Goal: Task Accomplishment & Management: Complete application form

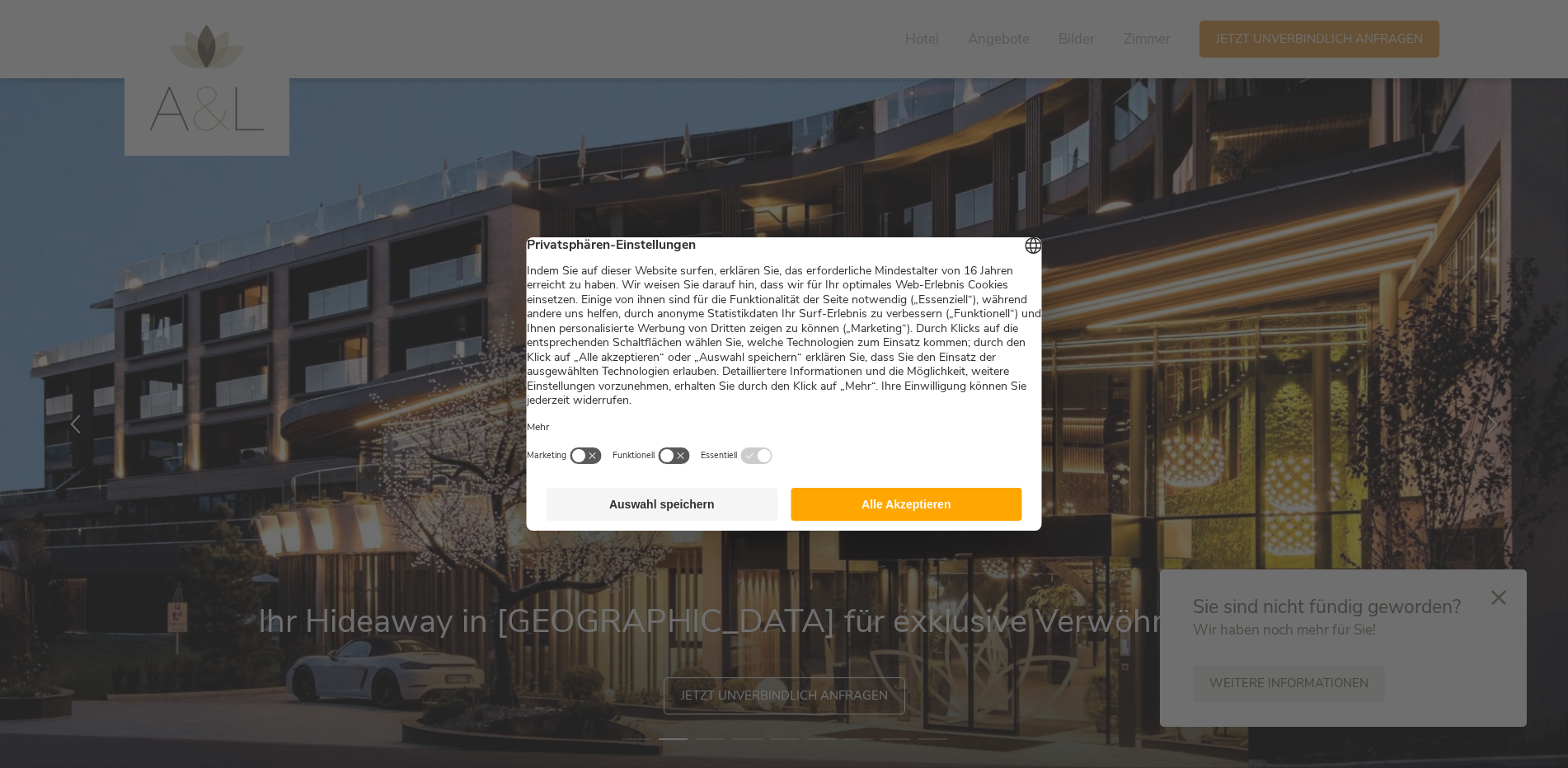
click at [327, 111] on div at bounding box center [784, 384] width 1568 height 768
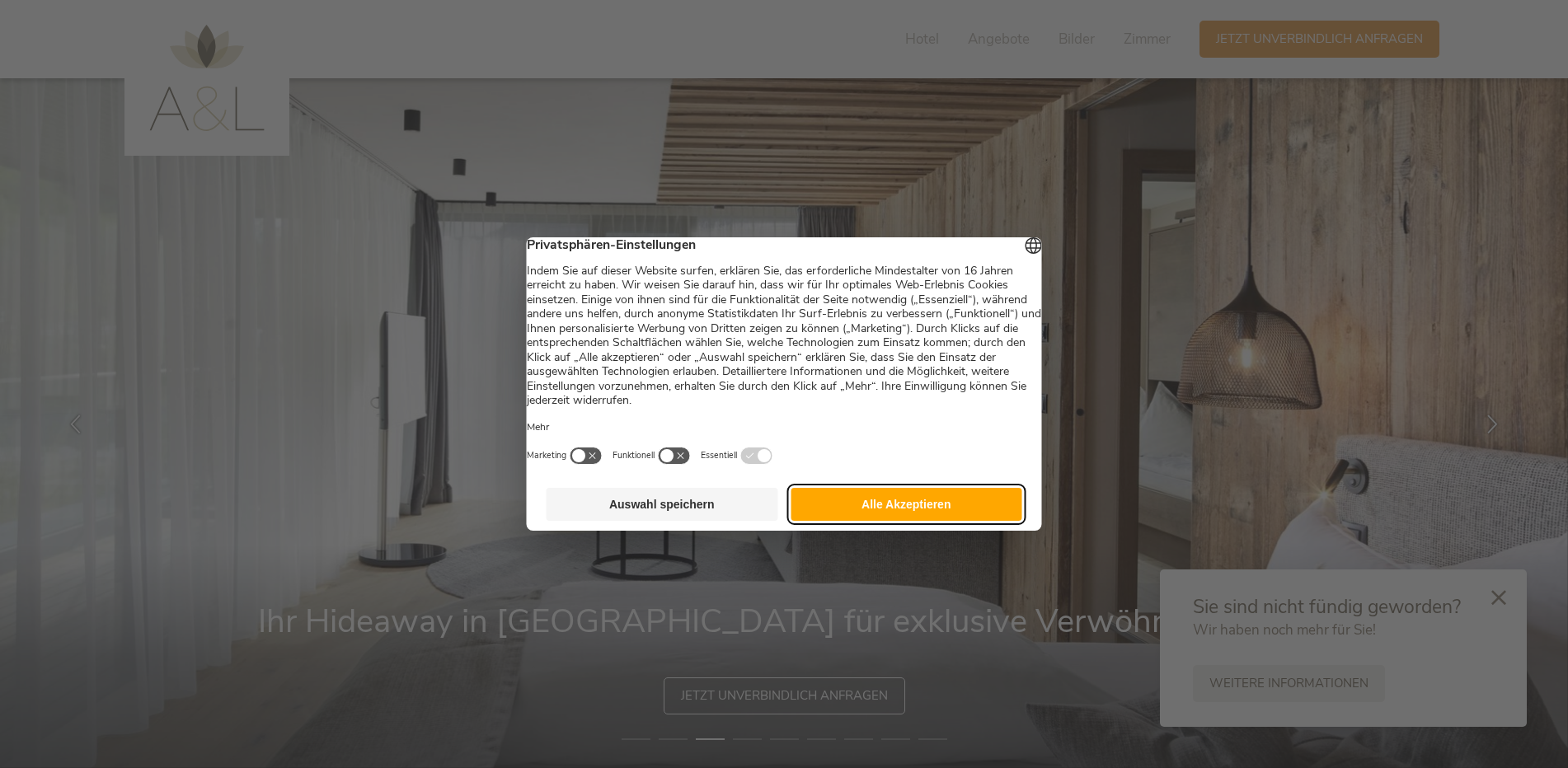
click at [872, 514] on button "Alle Akzeptieren" at bounding box center [906, 505] width 232 height 33
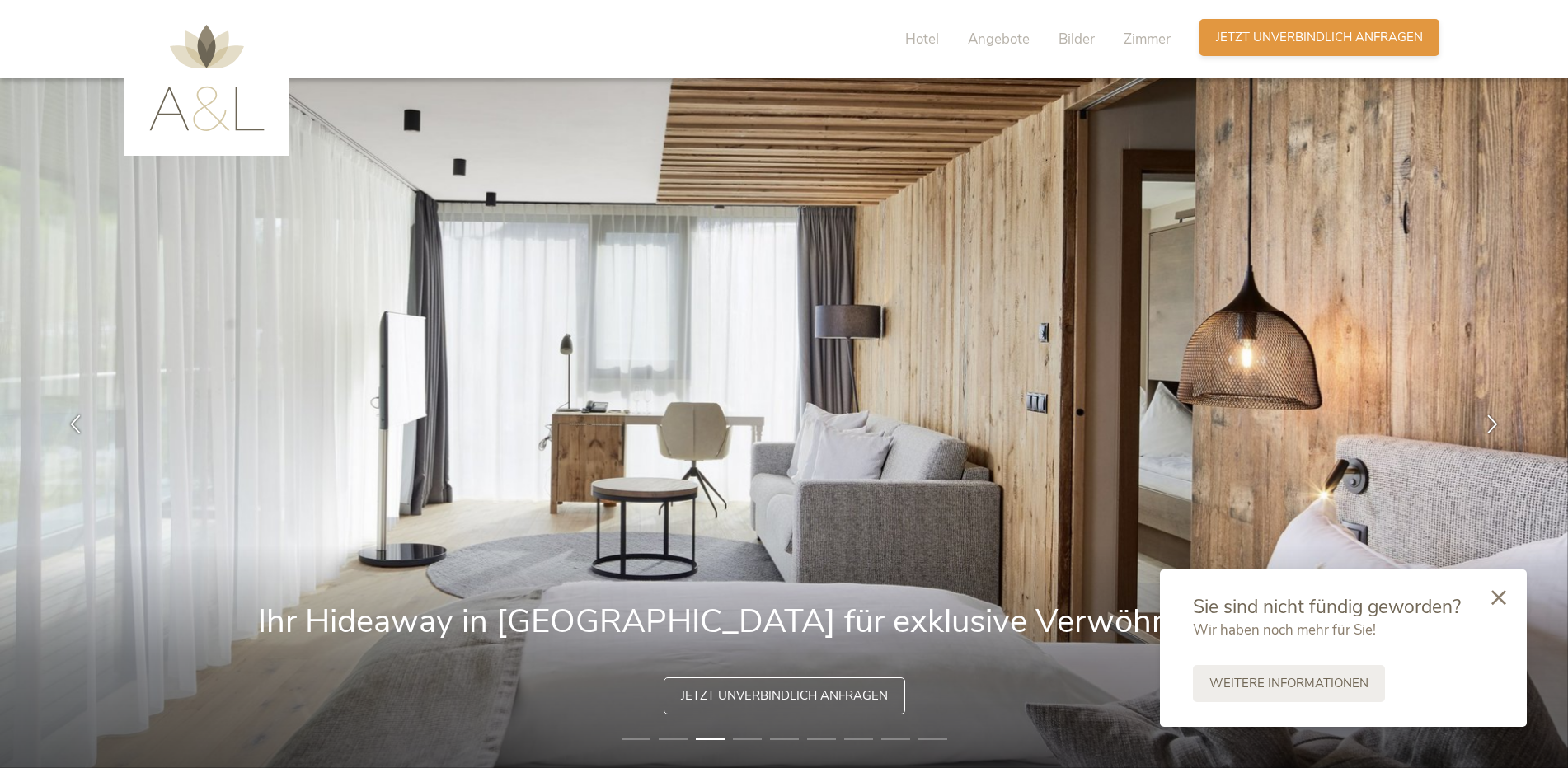
click at [1251, 42] on span "Jetzt unverbindlich anfragen" at bounding box center [1319, 37] width 207 height 17
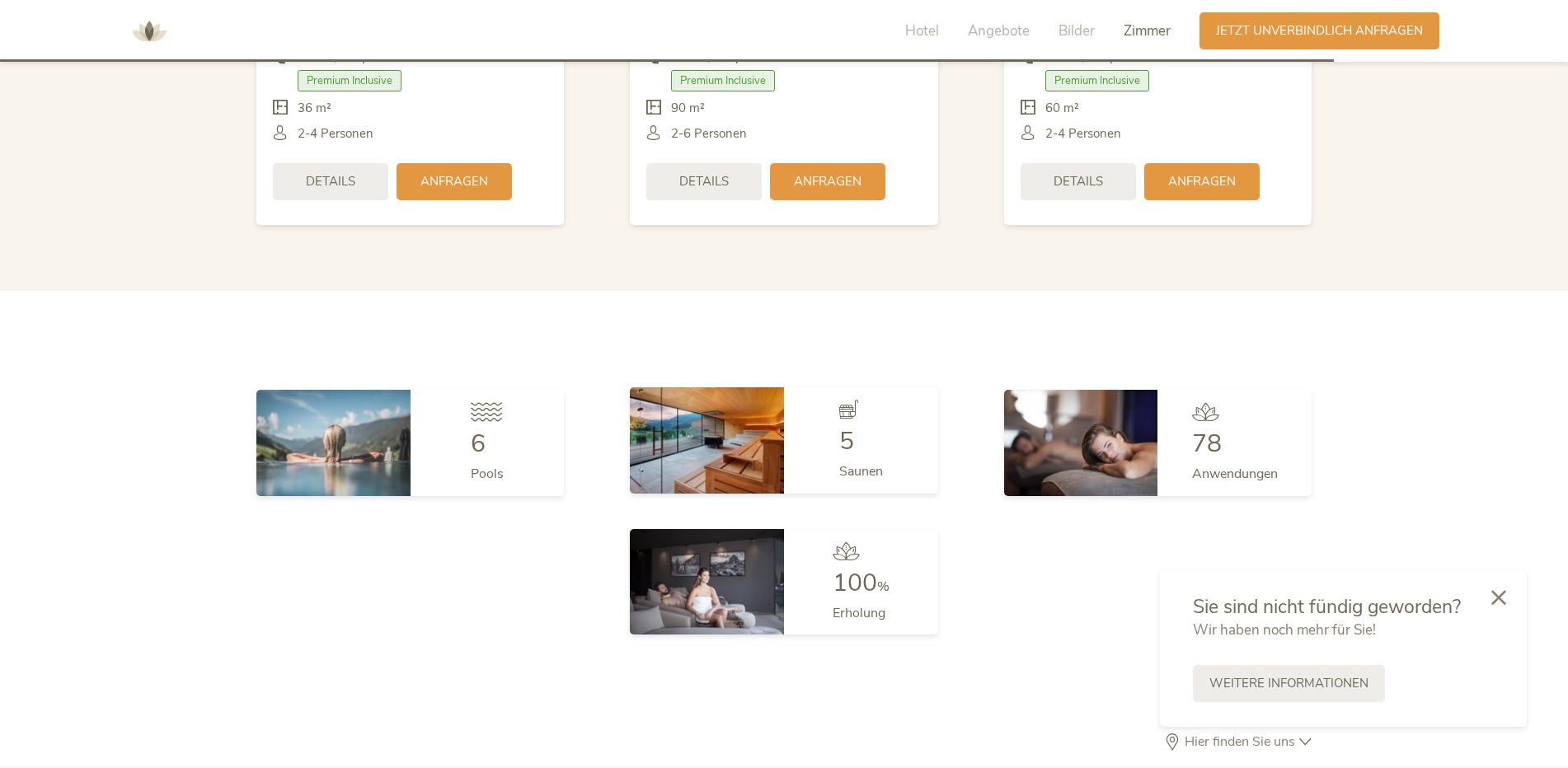
scroll to position [4192, 0]
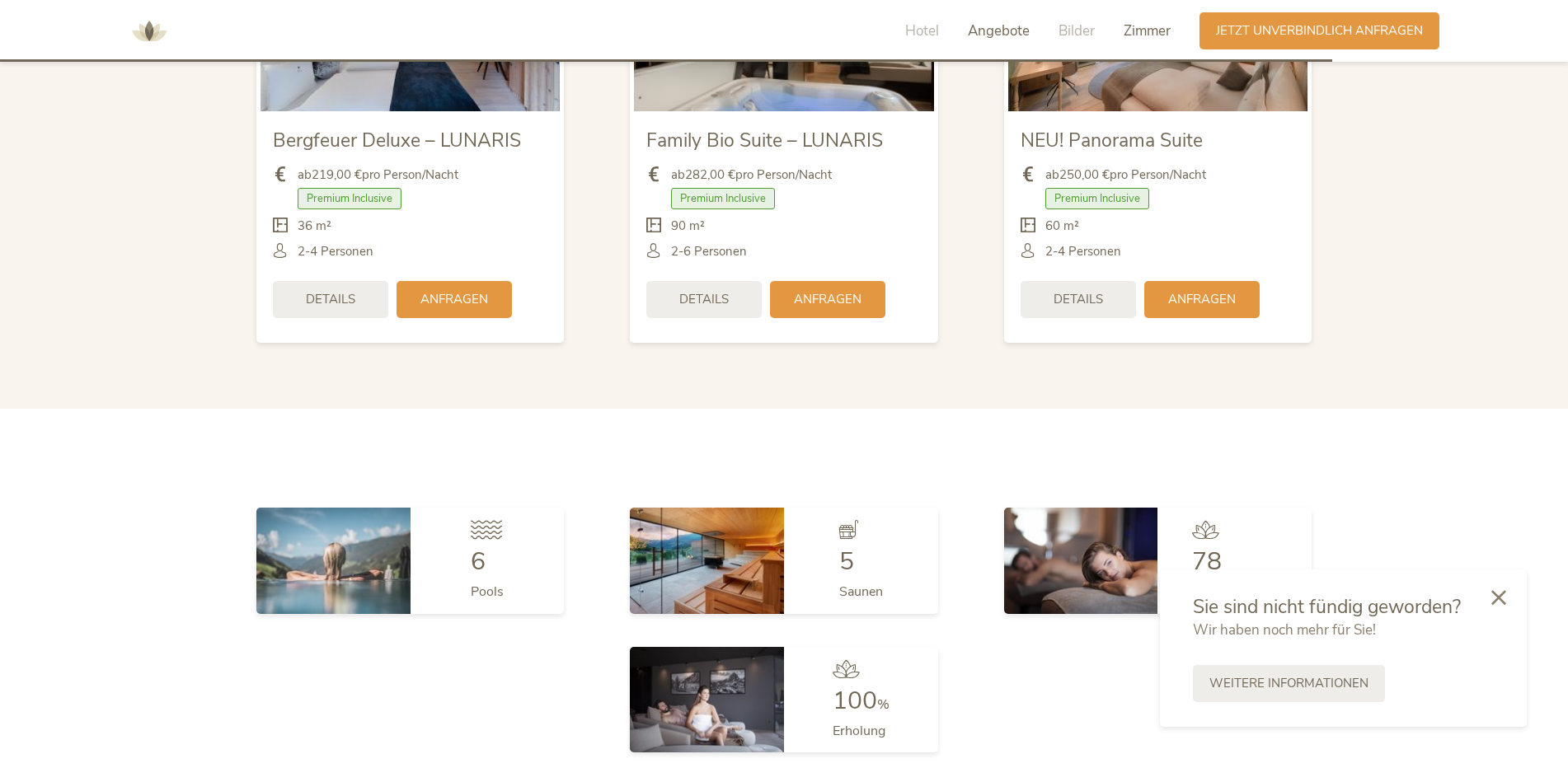
click at [984, 27] on span "Angebote" at bounding box center [998, 31] width 62 height 19
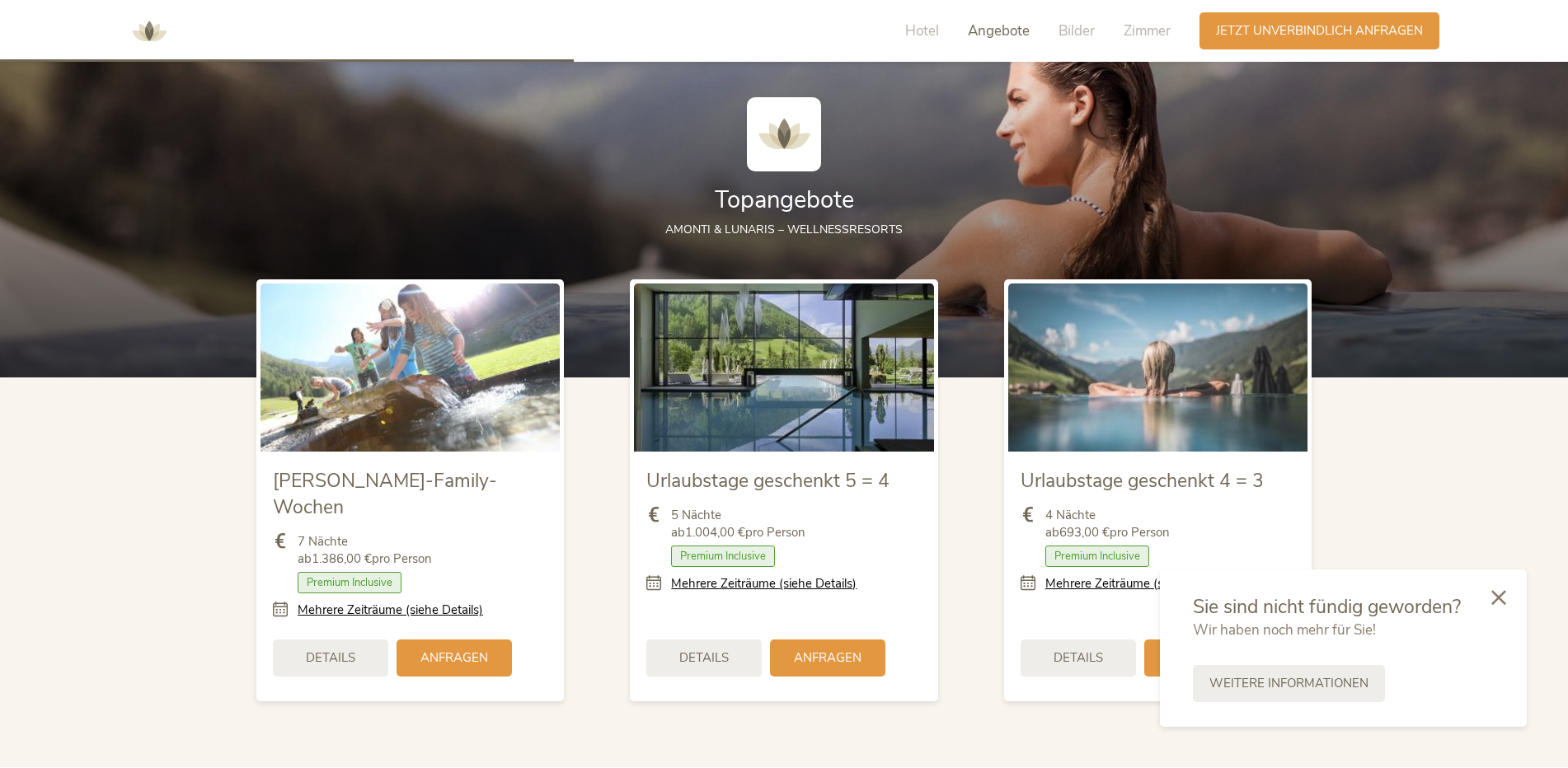
scroll to position [1804, 0]
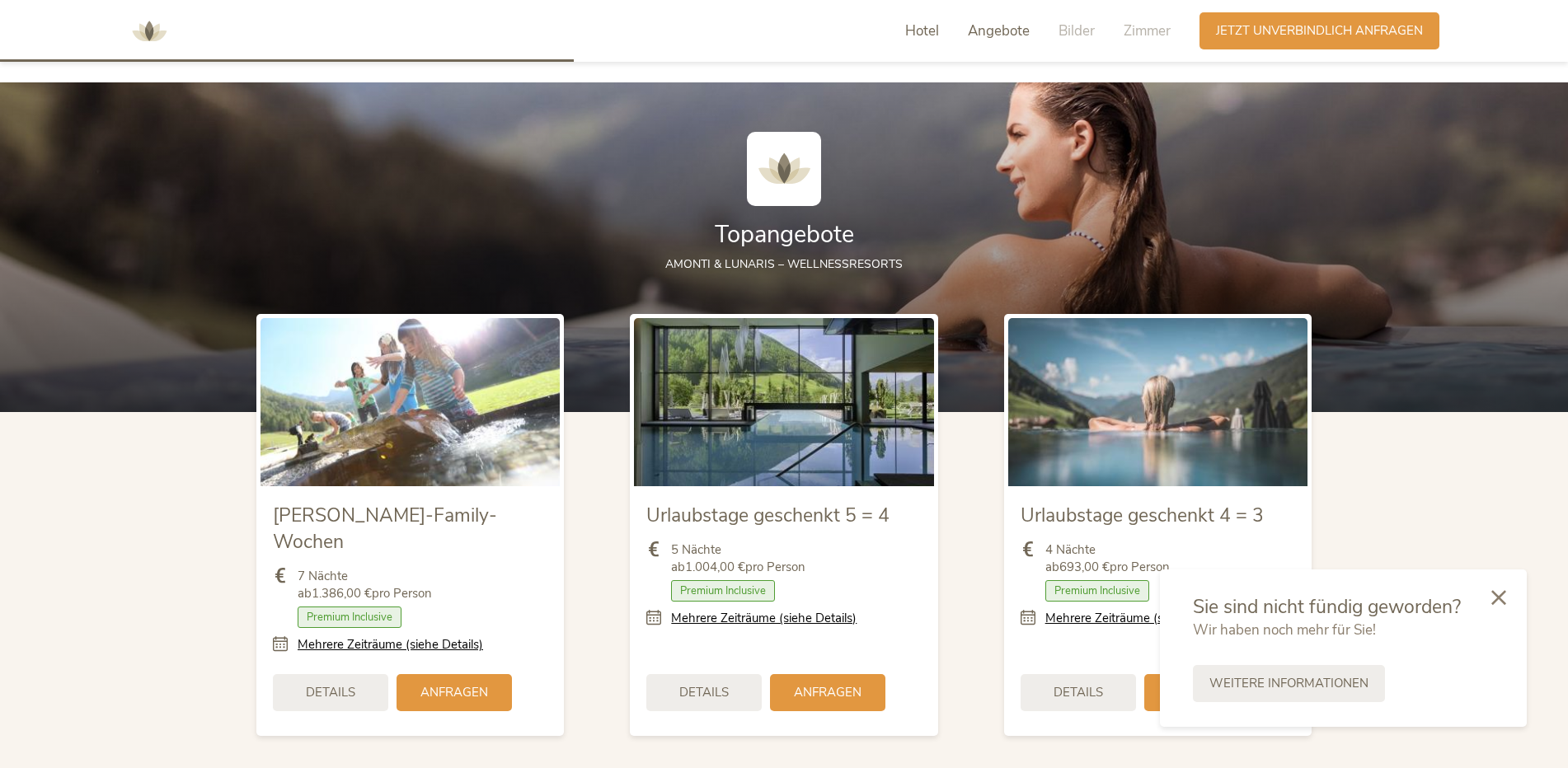
click at [924, 40] on span "Hotel" at bounding box center [922, 31] width 34 height 19
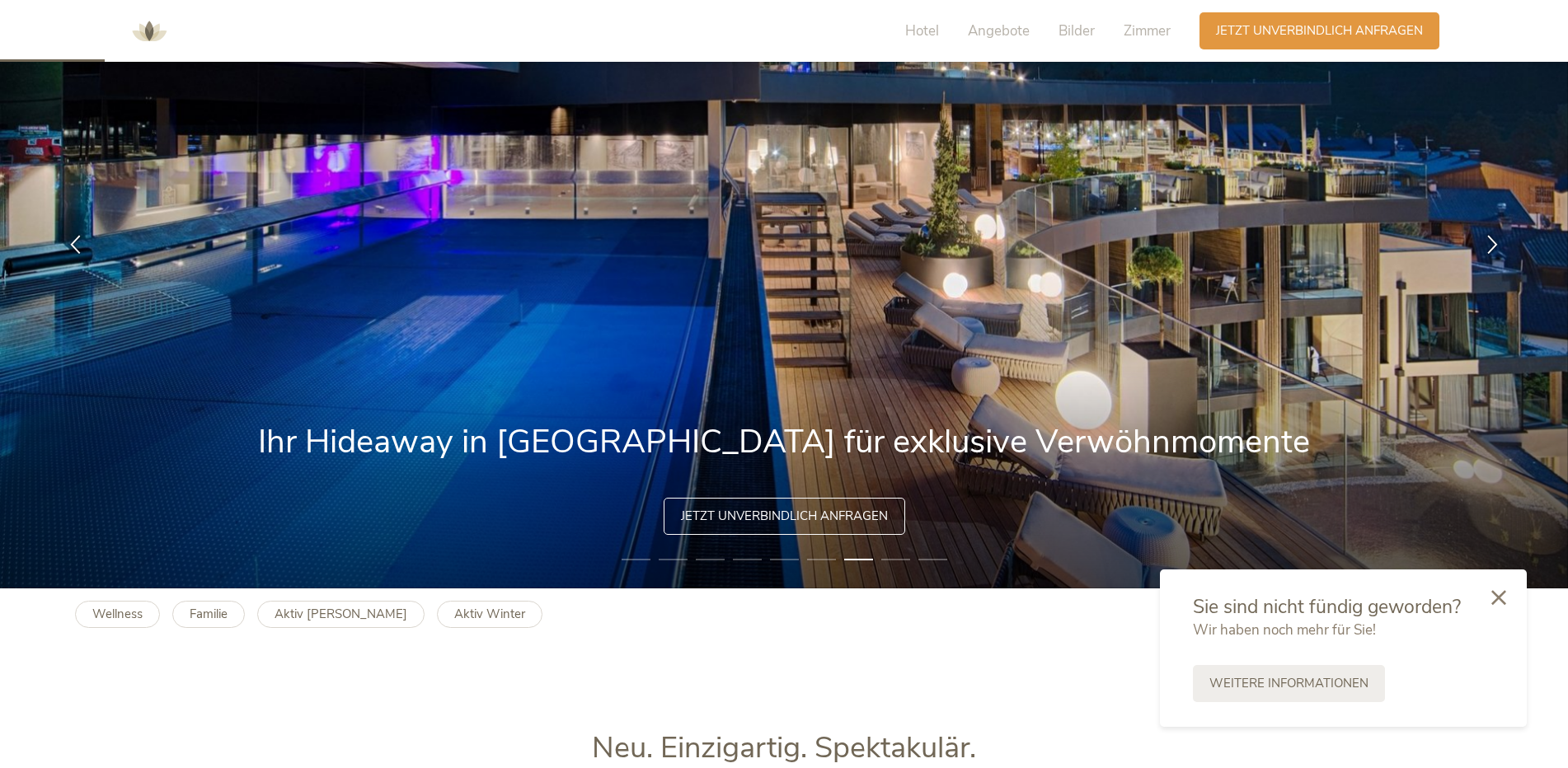
scroll to position [0, 0]
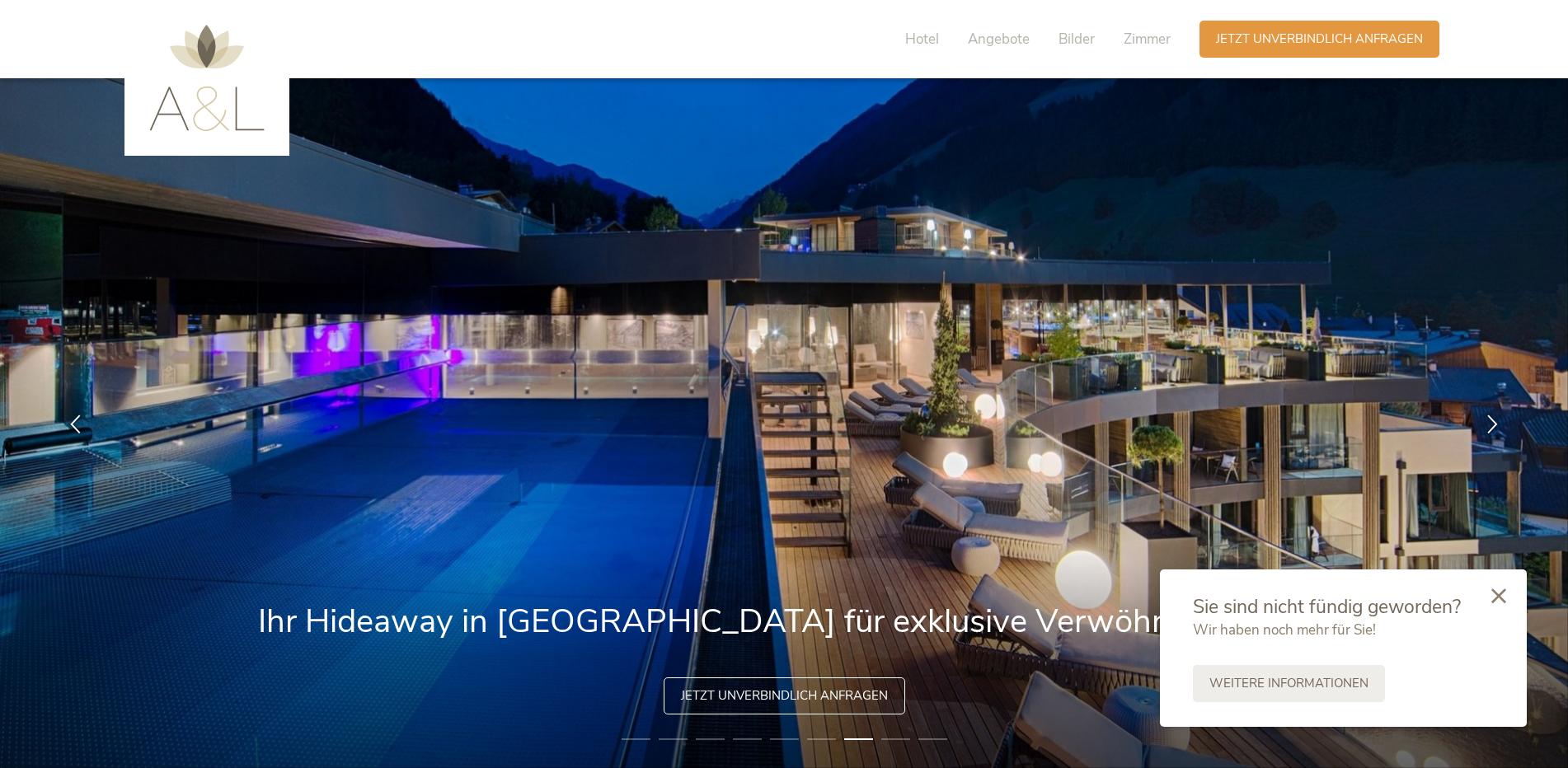
click at [1498, 598] on icon at bounding box center [1499, 596] width 15 height 15
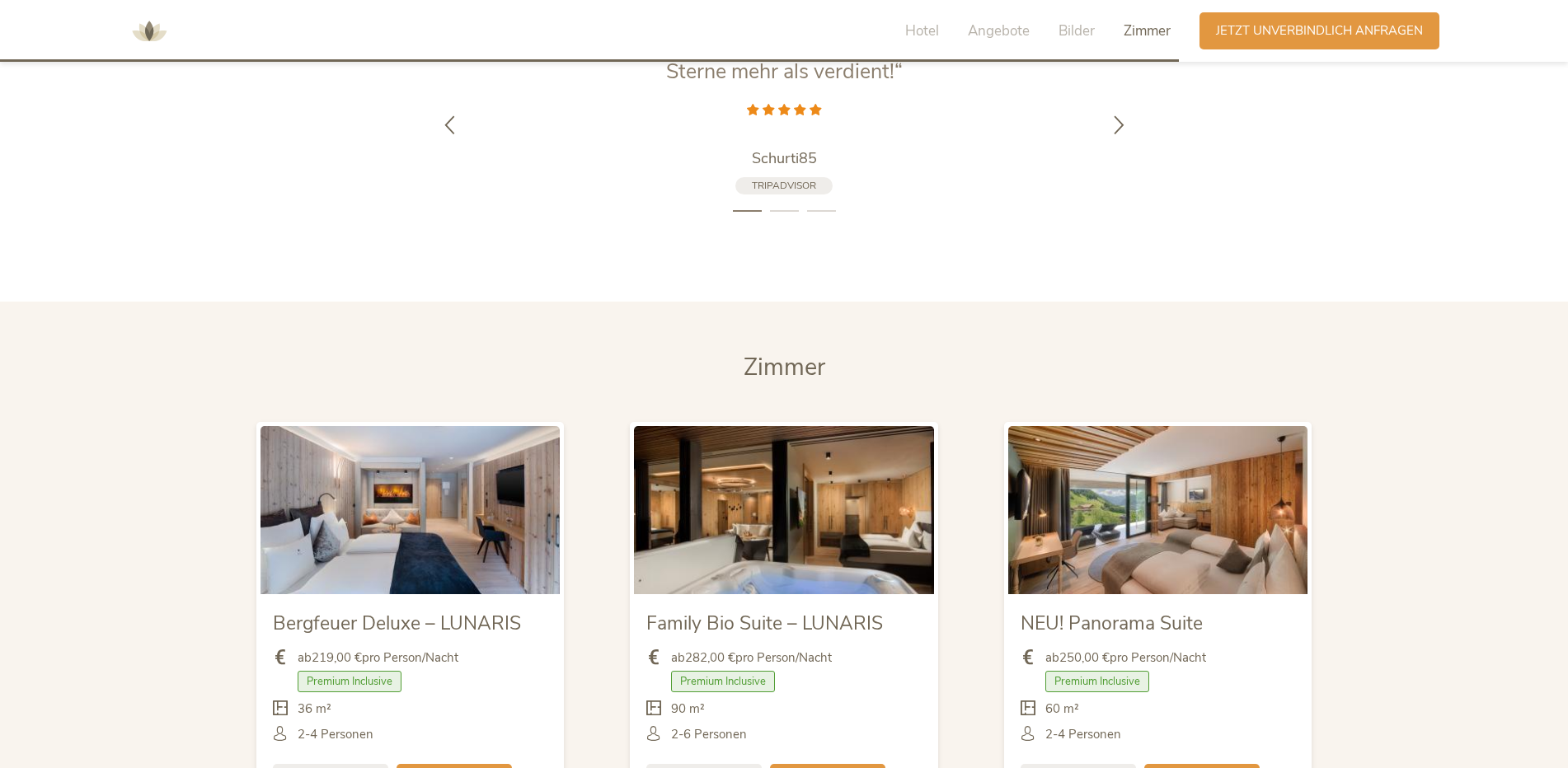
scroll to position [3791, 0]
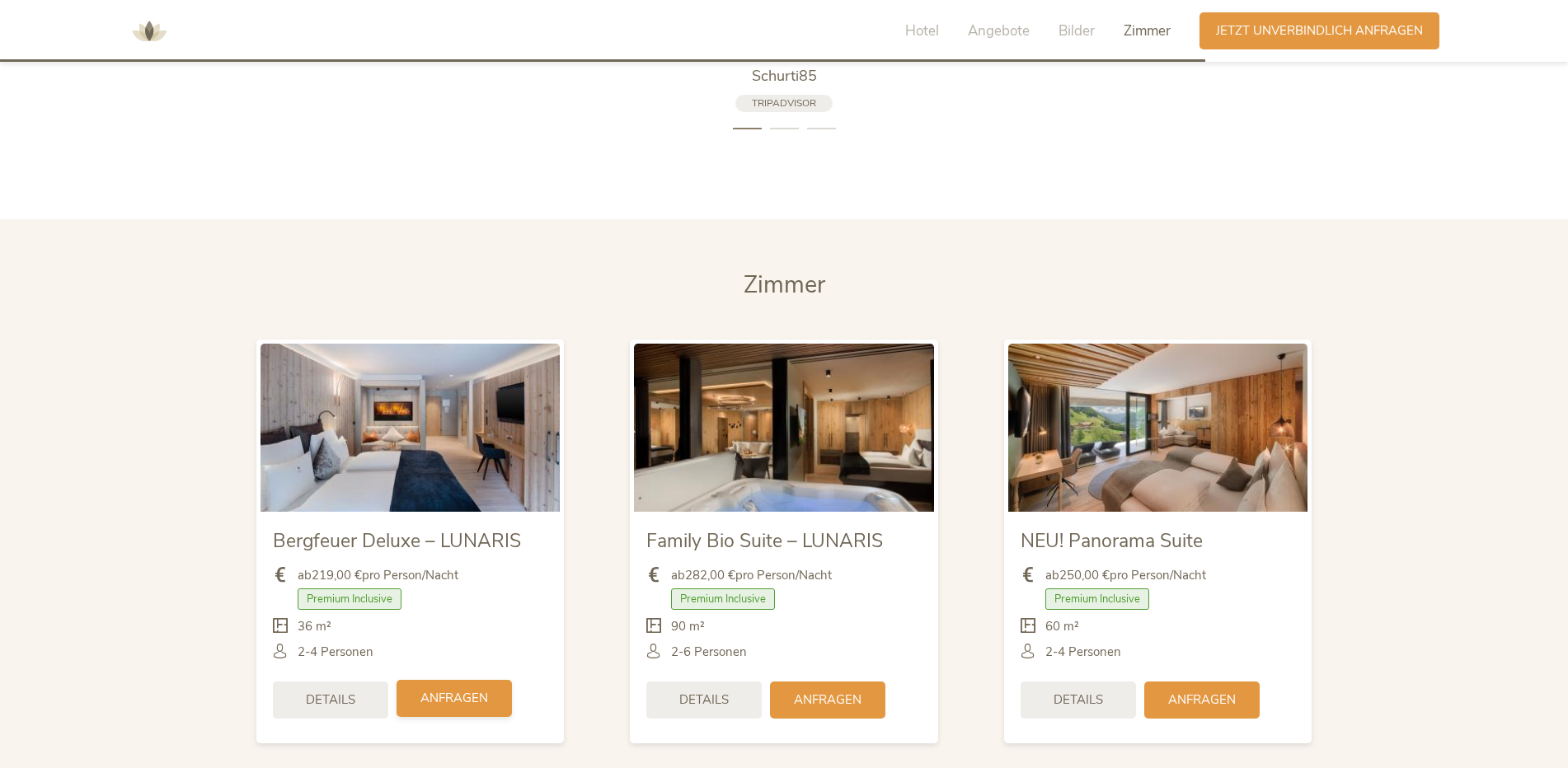
click at [431, 690] on span "Anfragen" at bounding box center [454, 698] width 67 height 17
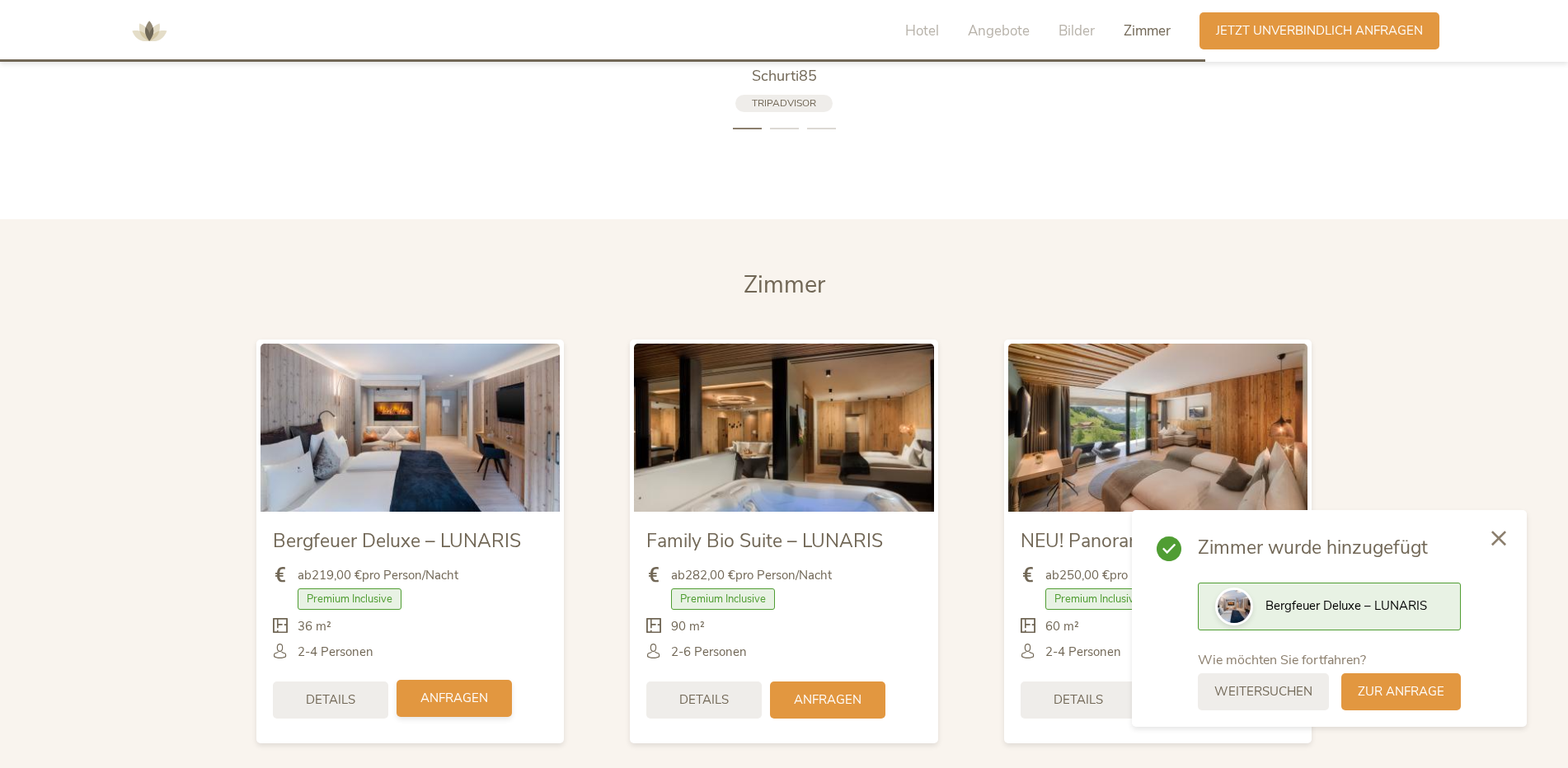
click at [431, 690] on span "Anfragen" at bounding box center [454, 698] width 67 height 17
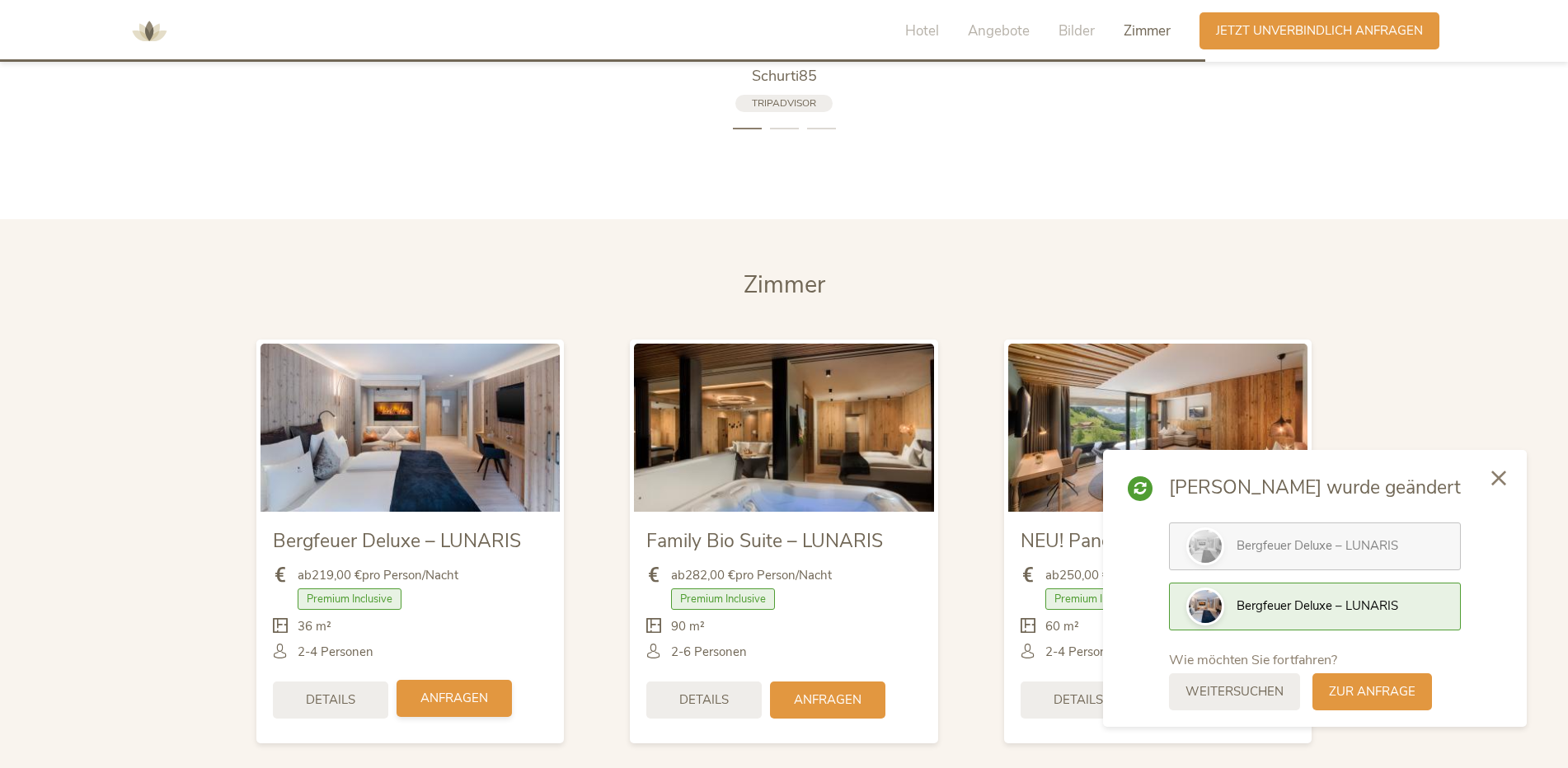
click at [431, 690] on span "Anfragen" at bounding box center [454, 698] width 67 height 17
click at [1495, 477] on icon at bounding box center [1499, 476] width 15 height 15
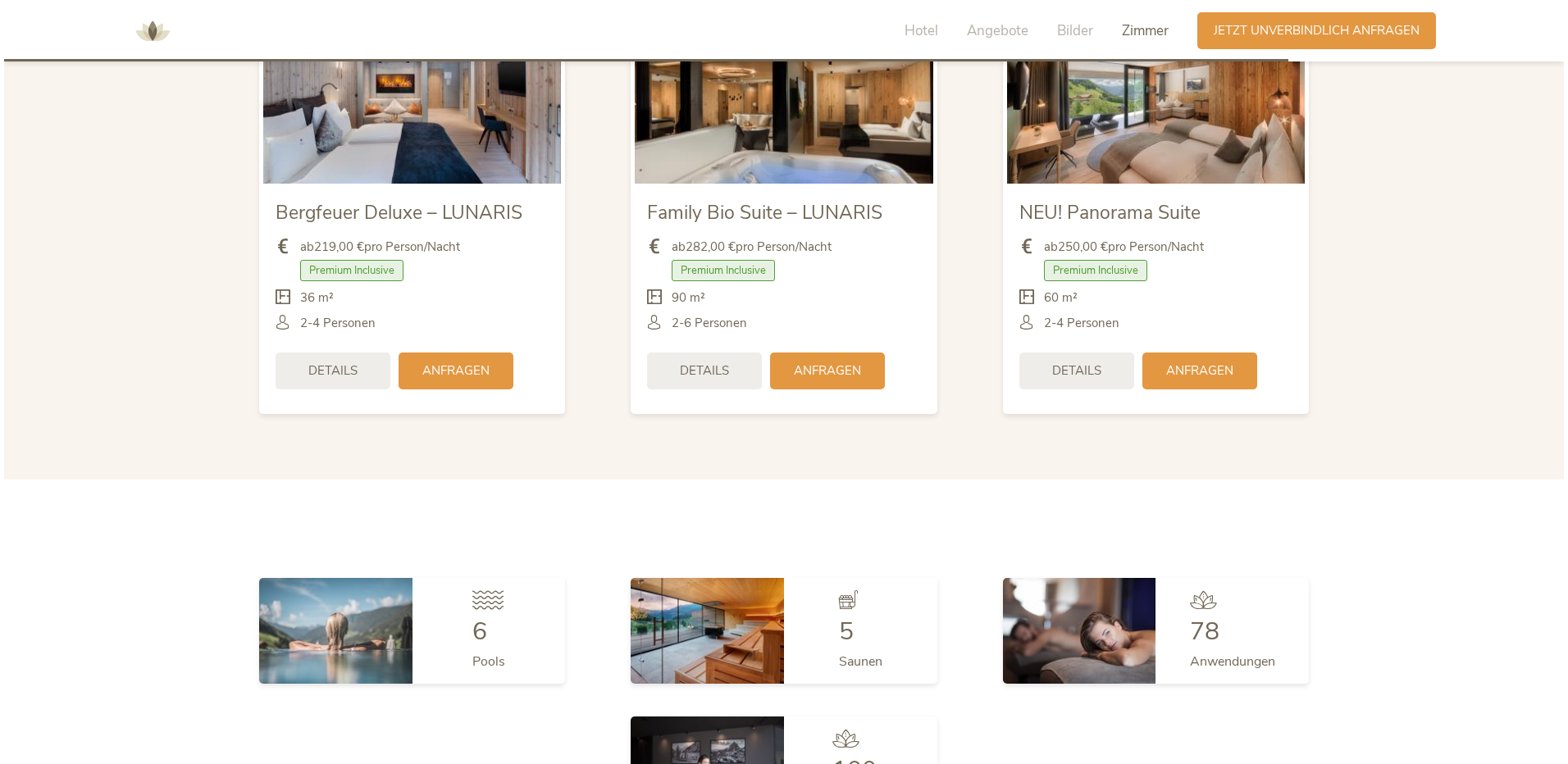
scroll to position [4099, 0]
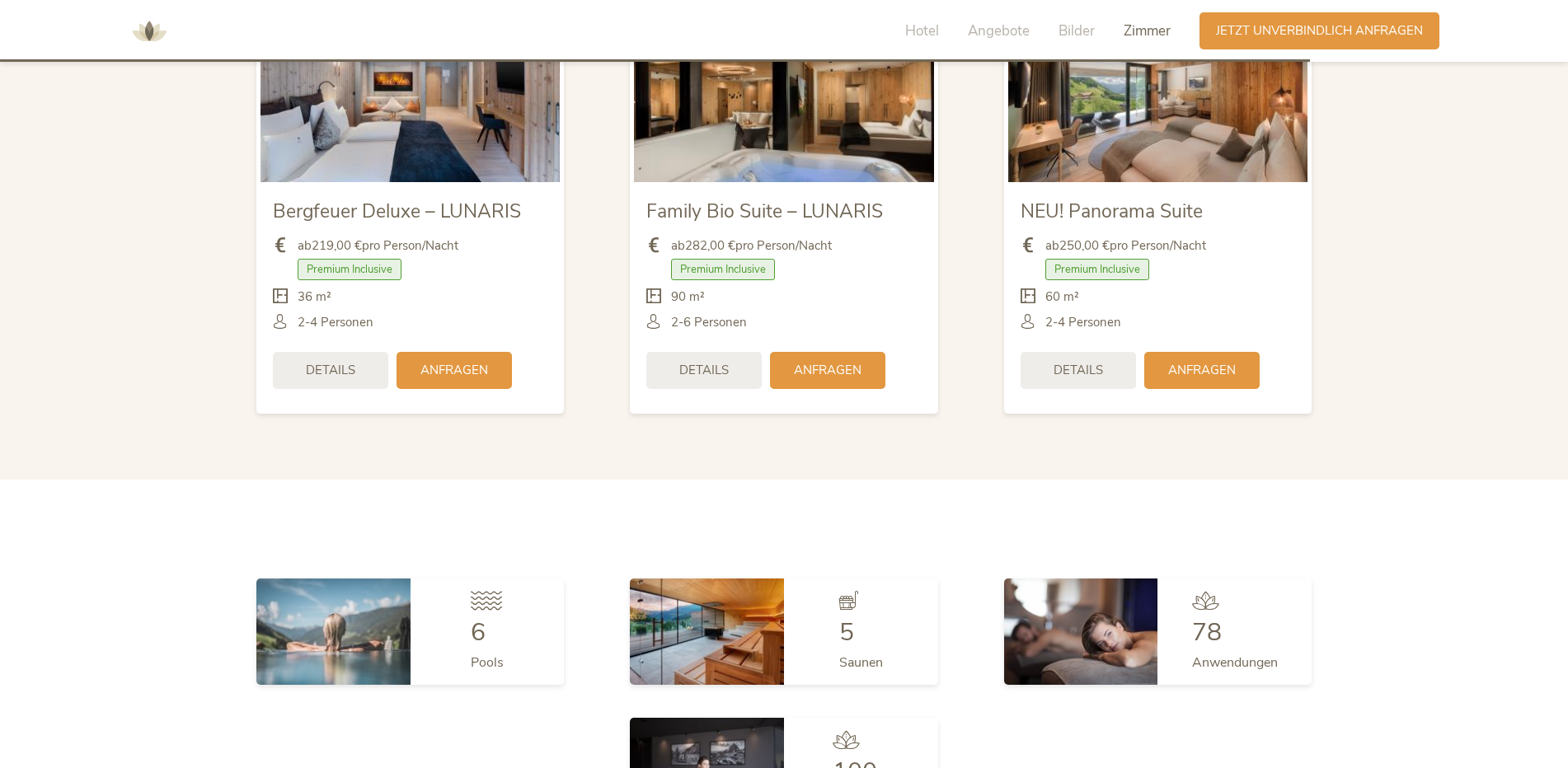
click at [374, 258] on span "Premium Inclusive" at bounding box center [349, 269] width 104 height 22
click at [358, 355] on div "Details" at bounding box center [330, 368] width 116 height 37
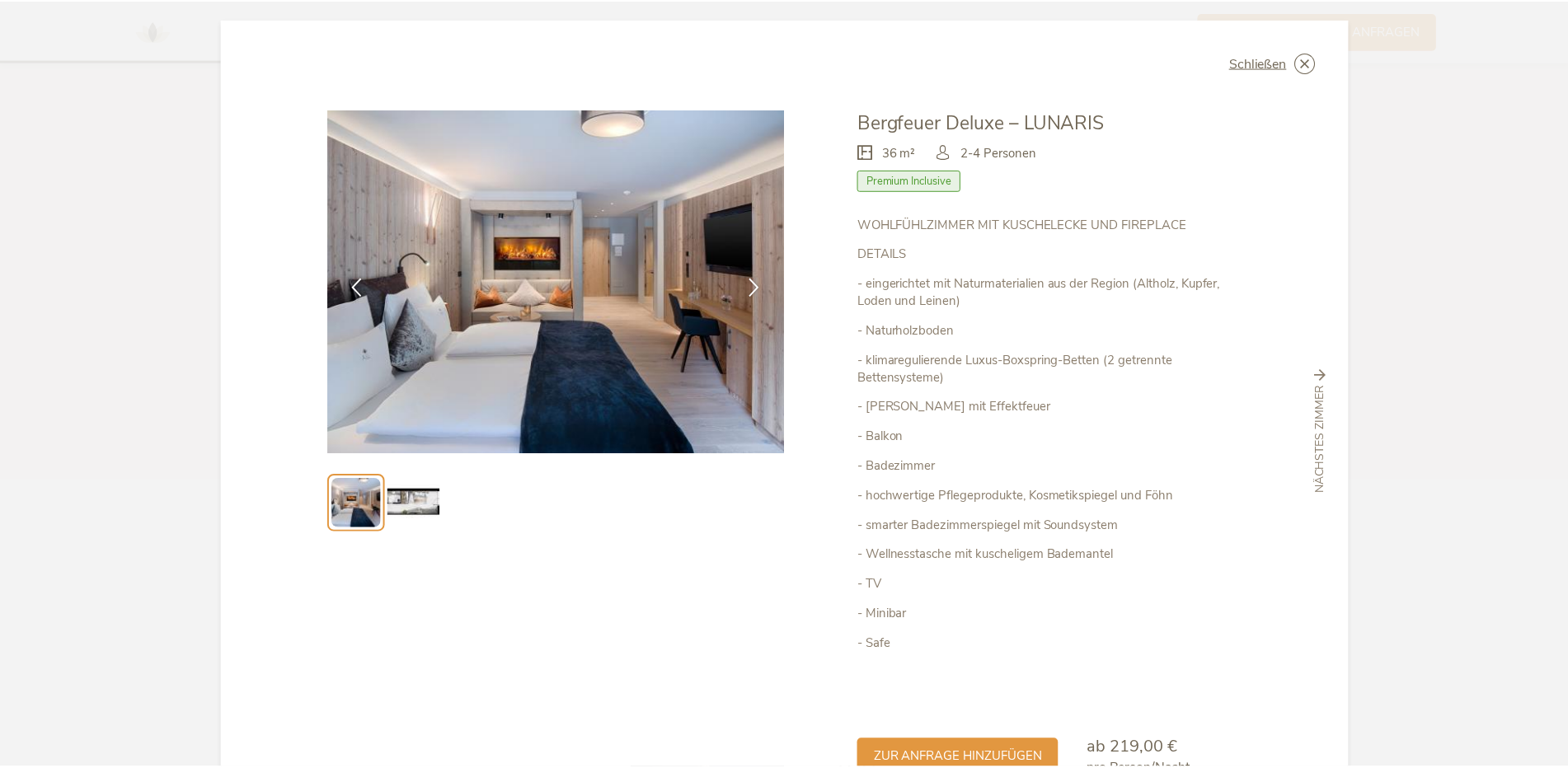
scroll to position [0, 0]
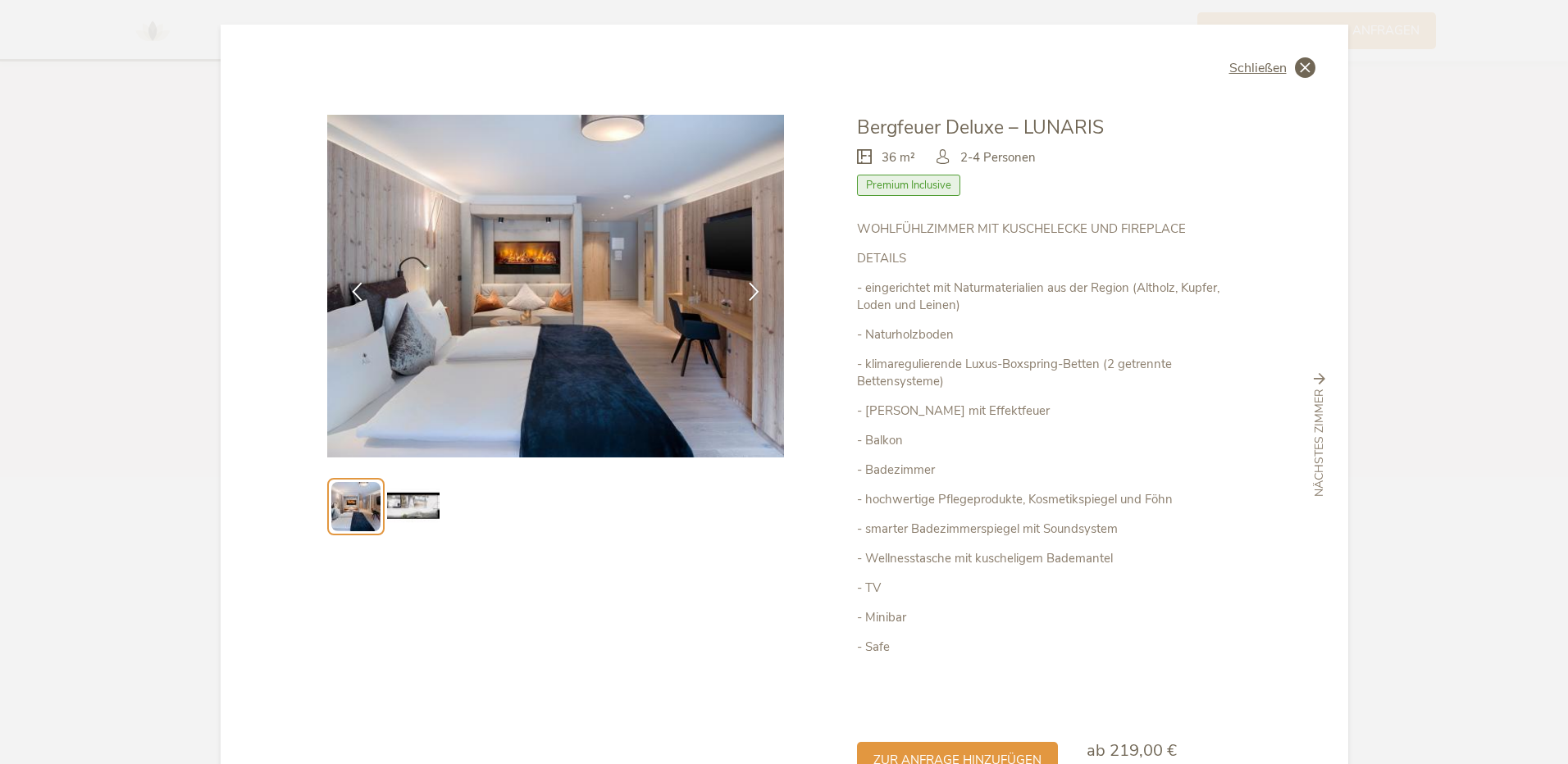
click at [1263, 66] on span "Schließen" at bounding box center [1257, 68] width 57 height 13
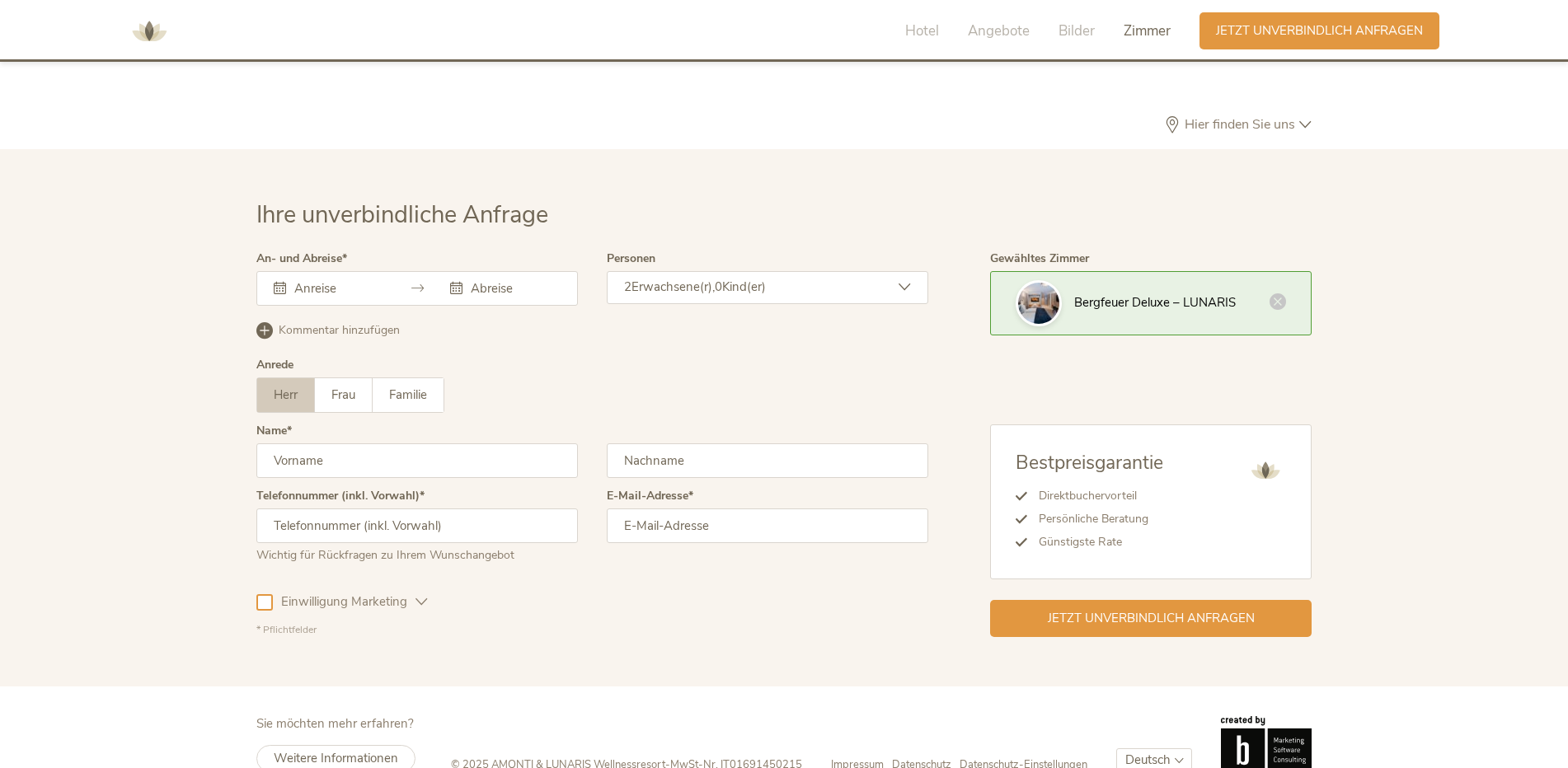
scroll to position [4934, 0]
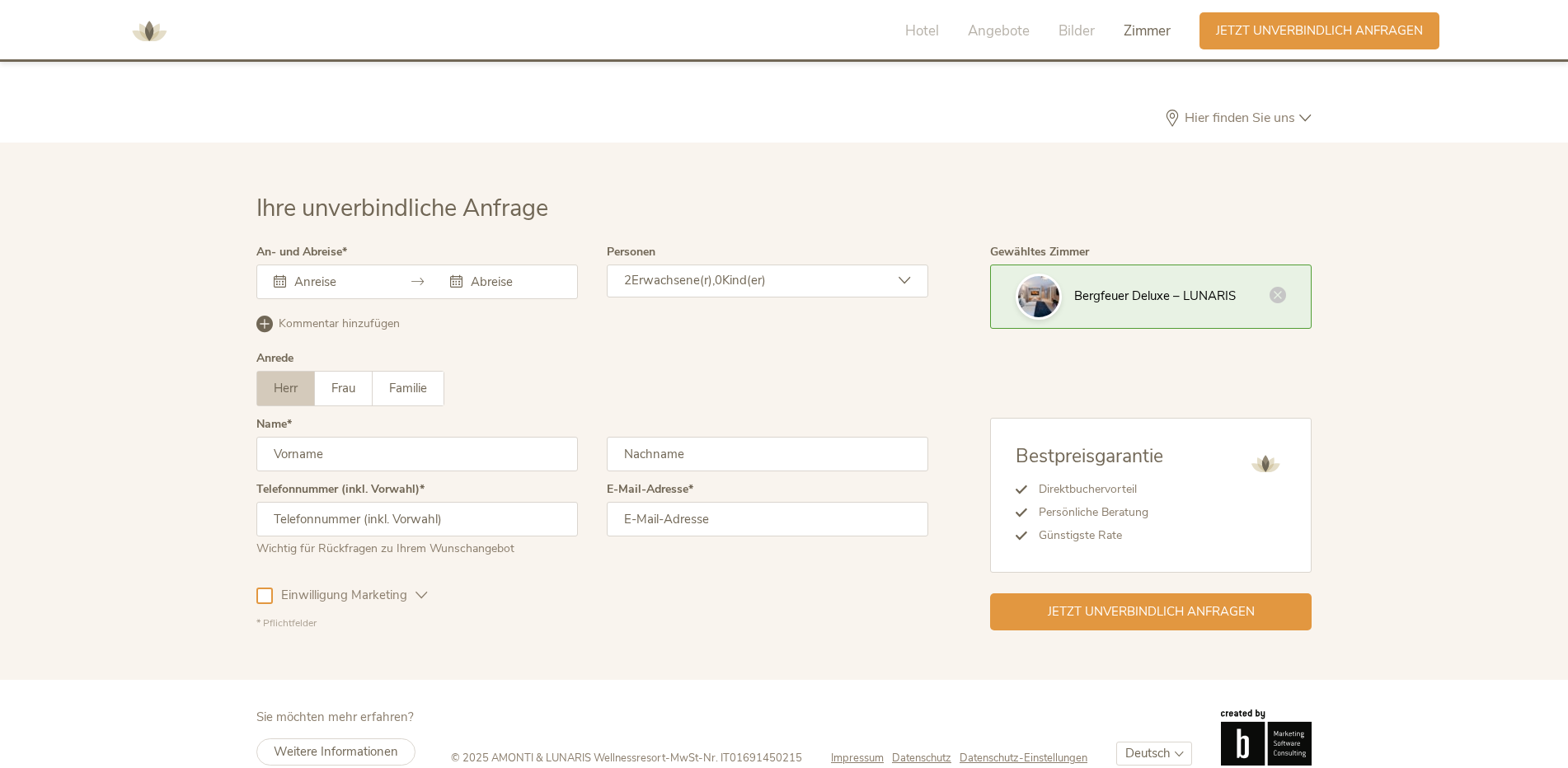
click at [319, 273] on input "text" at bounding box center [337, 282] width 94 height 17
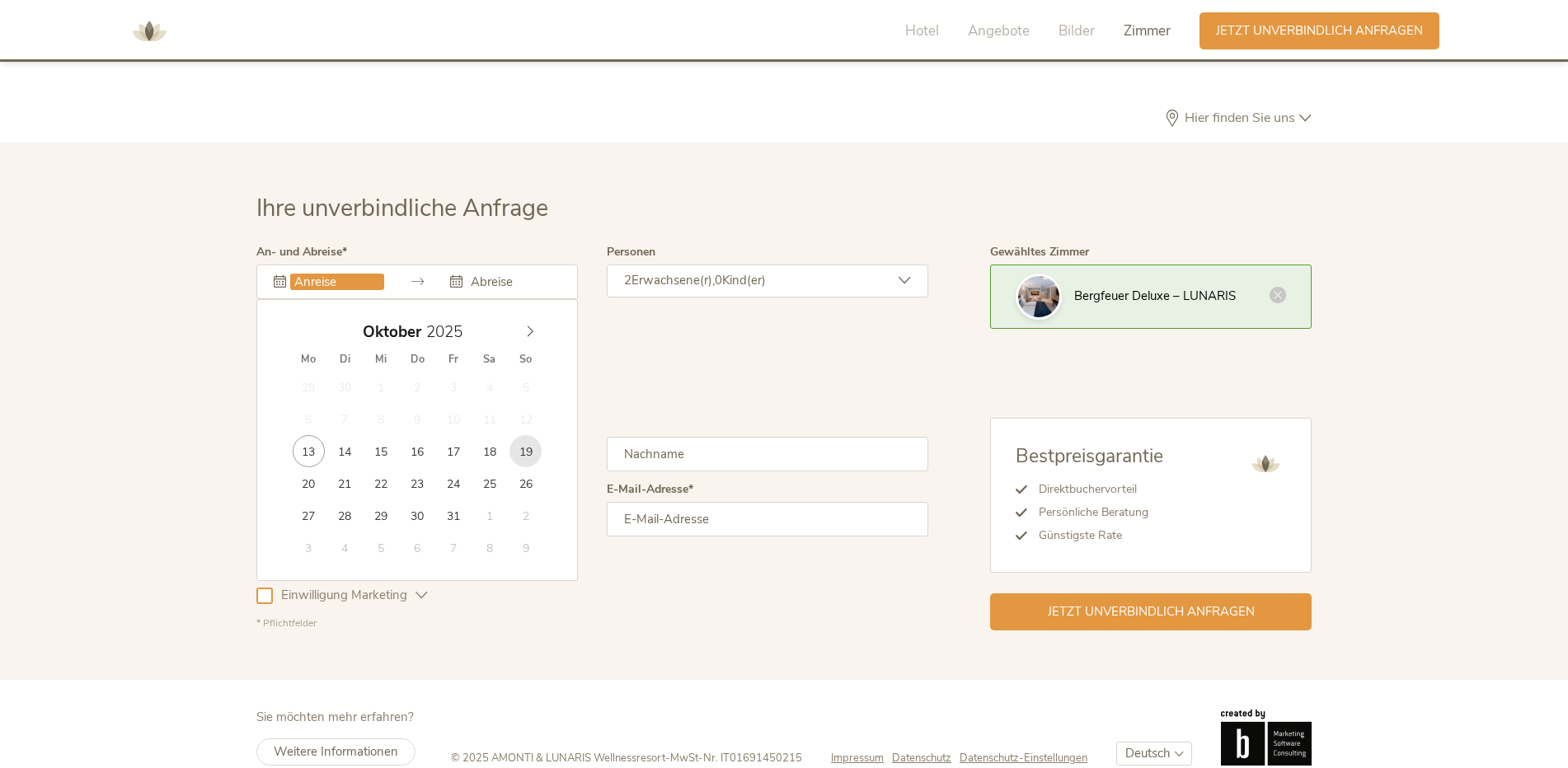
type input "[DATE]"
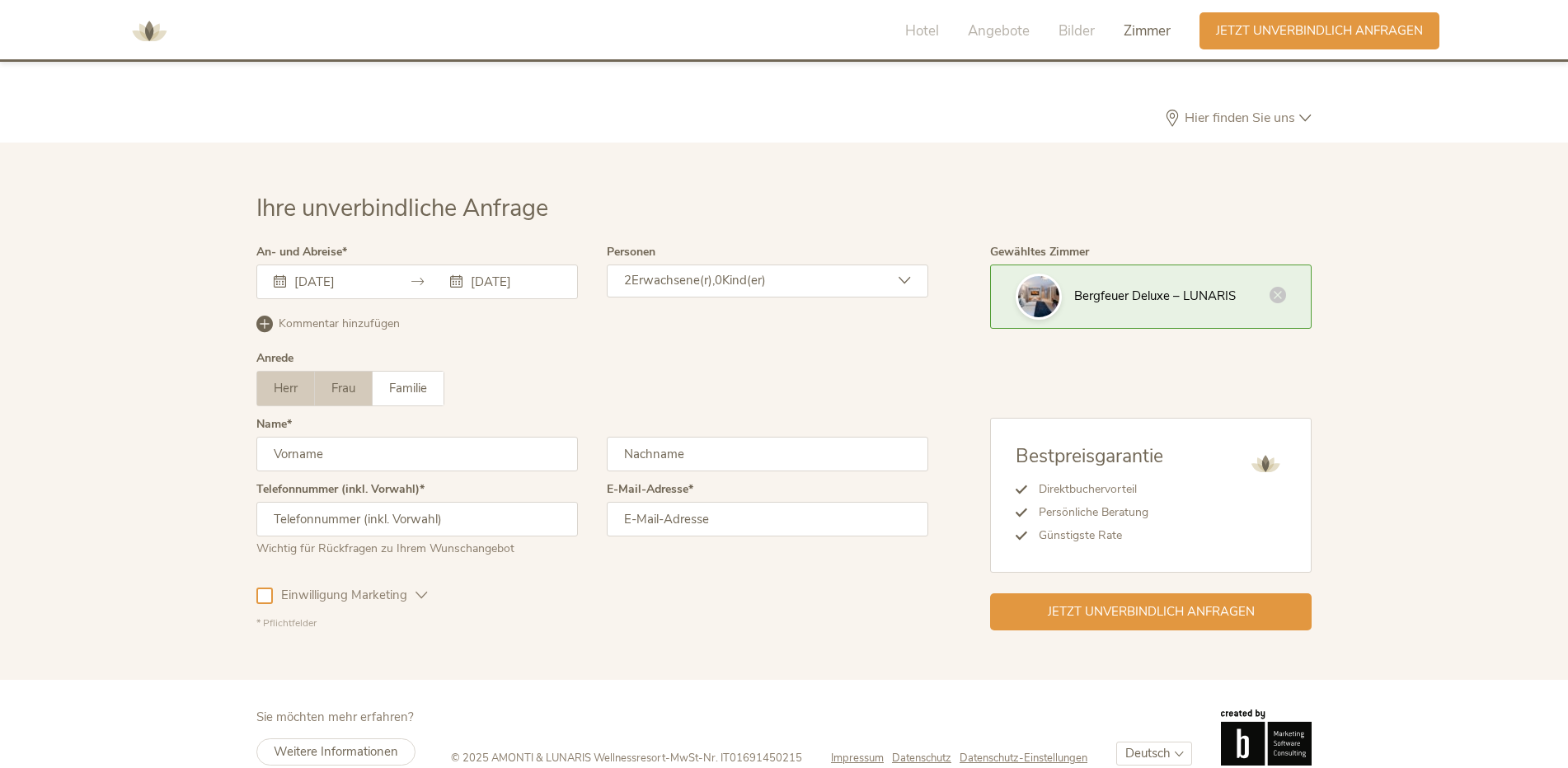
click at [345, 380] on span "Frau" at bounding box center [343, 388] width 24 height 17
click at [349, 437] on input "text" at bounding box center [417, 455] width 322 height 35
type input "[PERSON_NAME]"
type input "Staffler"
type input "[PHONE_NUMBER]"
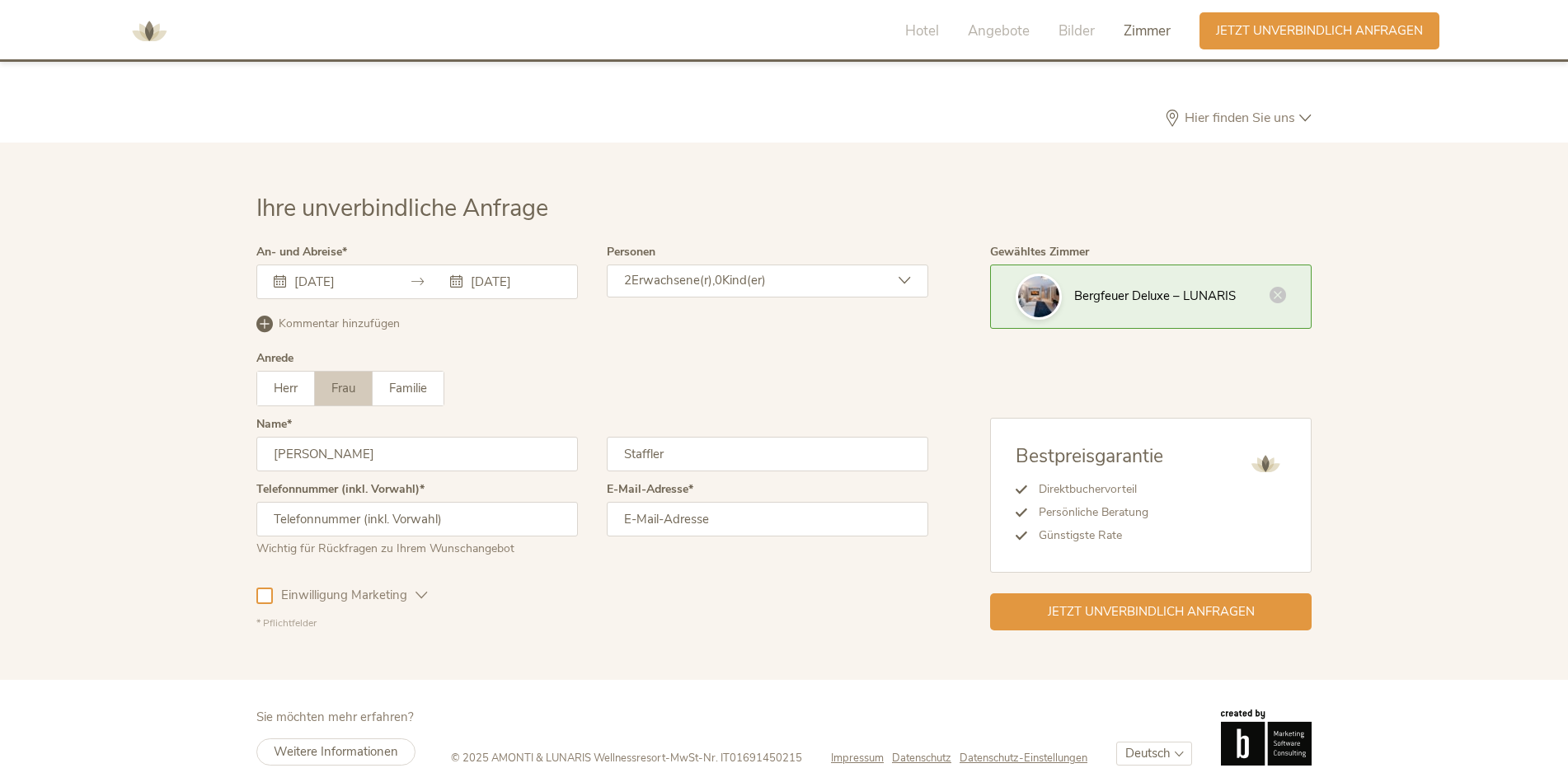
type input "[EMAIL_ADDRESS][DOMAIN_NAME]"
drag, startPoint x: 387, startPoint y: 500, endPoint x: 156, endPoint y: 485, distance: 231.5
click at [156, 485] on div "Ihre unverbindliche Anfrage An- und Abreise [DATE] [DATE] [DATE] Mo Di Mi Do Fr…" at bounding box center [784, 411] width 1568 height 538
type input "069911053027"
click at [424, 589] on icon at bounding box center [422, 595] width 12 height 12
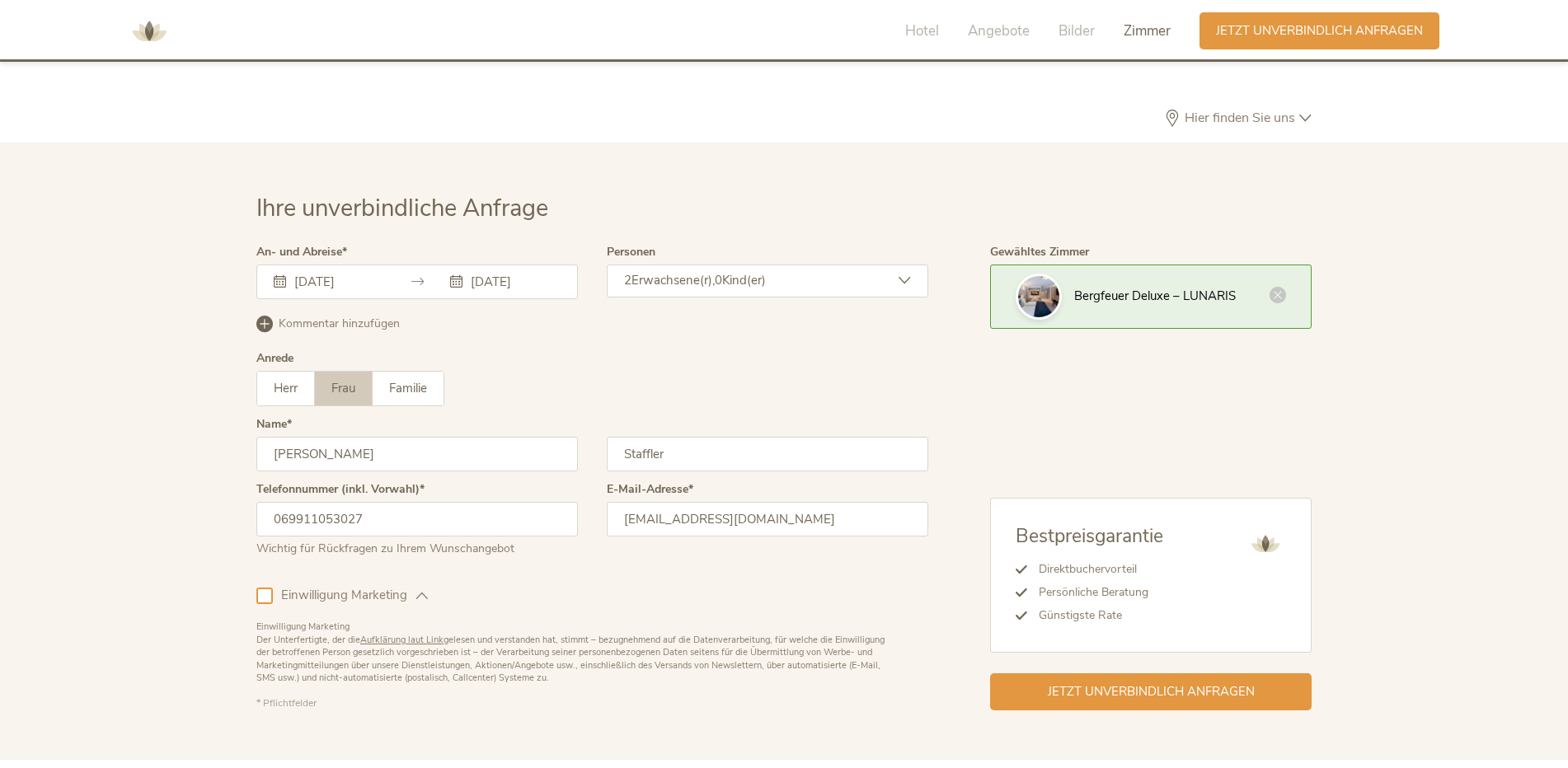
click at [424, 589] on icon at bounding box center [422, 595] width 12 height 12
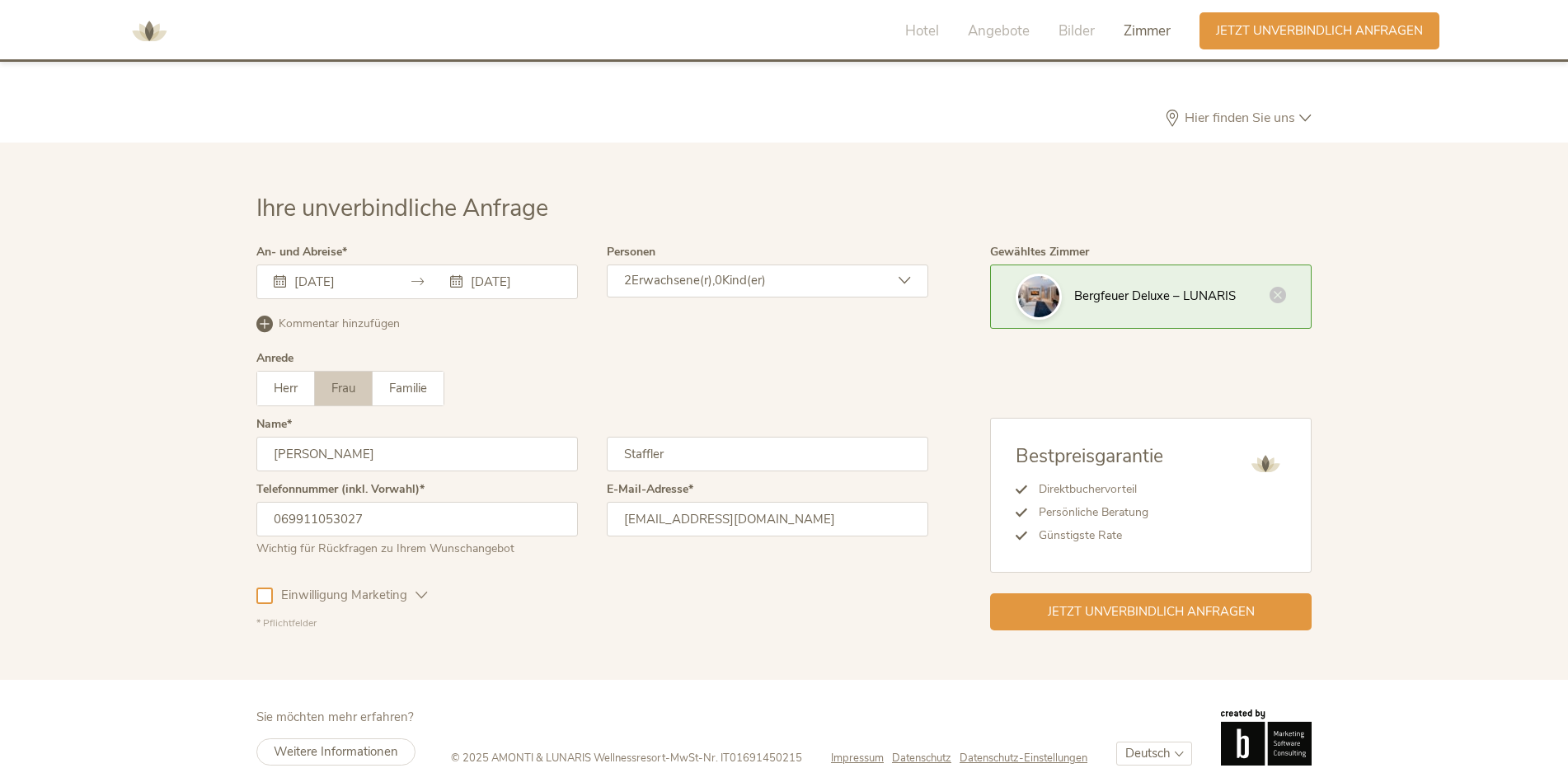
click at [916, 502] on input "[EMAIL_ADDRESS][DOMAIN_NAME]" at bounding box center [767, 519] width 322 height 35
drag, startPoint x: 826, startPoint y: 490, endPoint x: 387, endPoint y: 486, distance: 439.0
click at [387, 500] on div "Telefonnummer (inkl. Vorwahl) 069911053027 Wichtig für Rückfragen zu Ihrem Wuns…" at bounding box center [592, 526] width 672 height 86
type input "[PERSON_NAME][EMAIL_ADDRESS][DOMAIN_NAME]"
click at [1275, 285] on icon at bounding box center [1278, 293] width 17 height 17
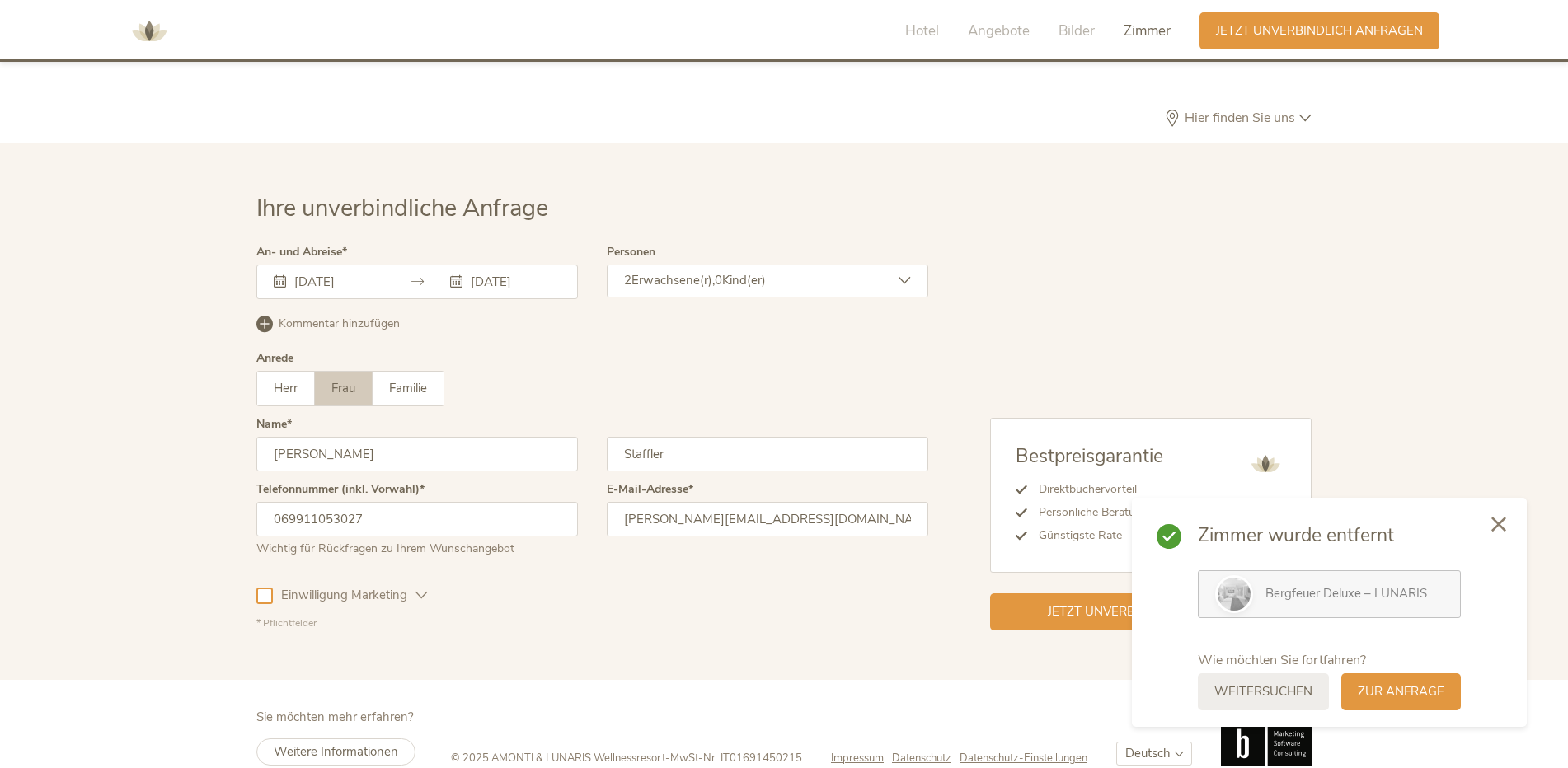
click at [1509, 523] on div at bounding box center [1498, 525] width 56 height 58
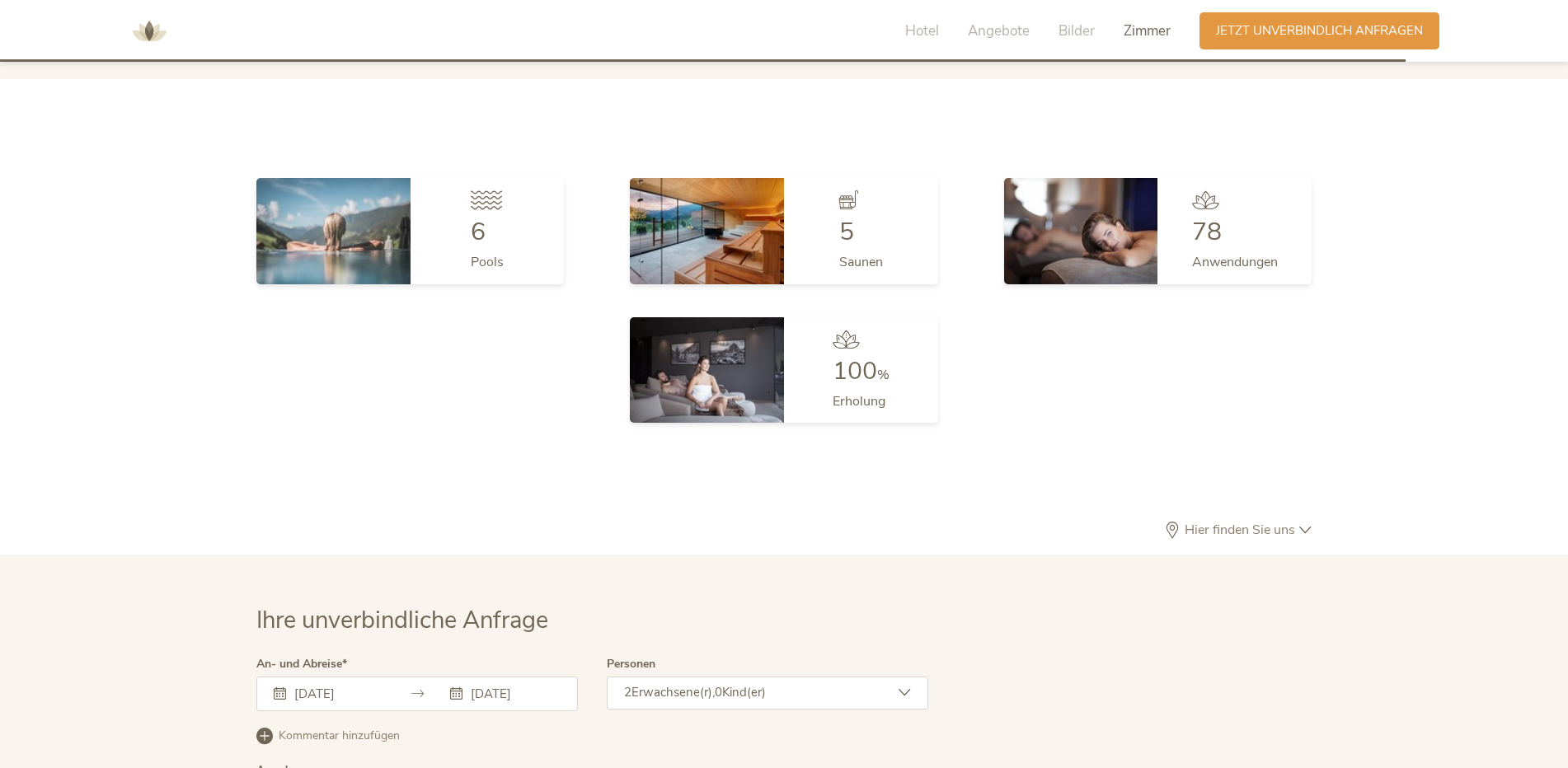
scroll to position [4027, 0]
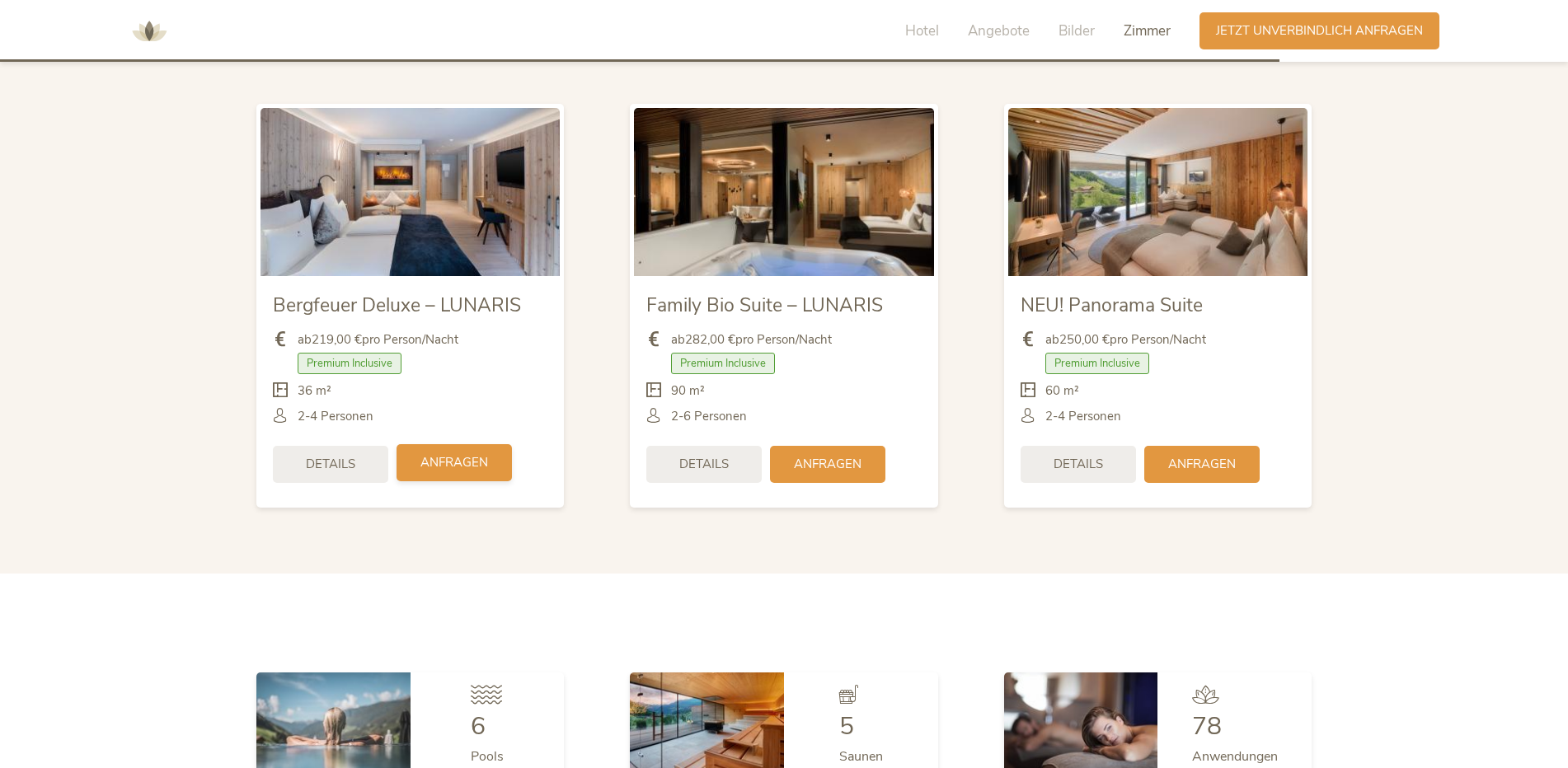
click at [454, 454] on span "Anfragen" at bounding box center [454, 462] width 67 height 17
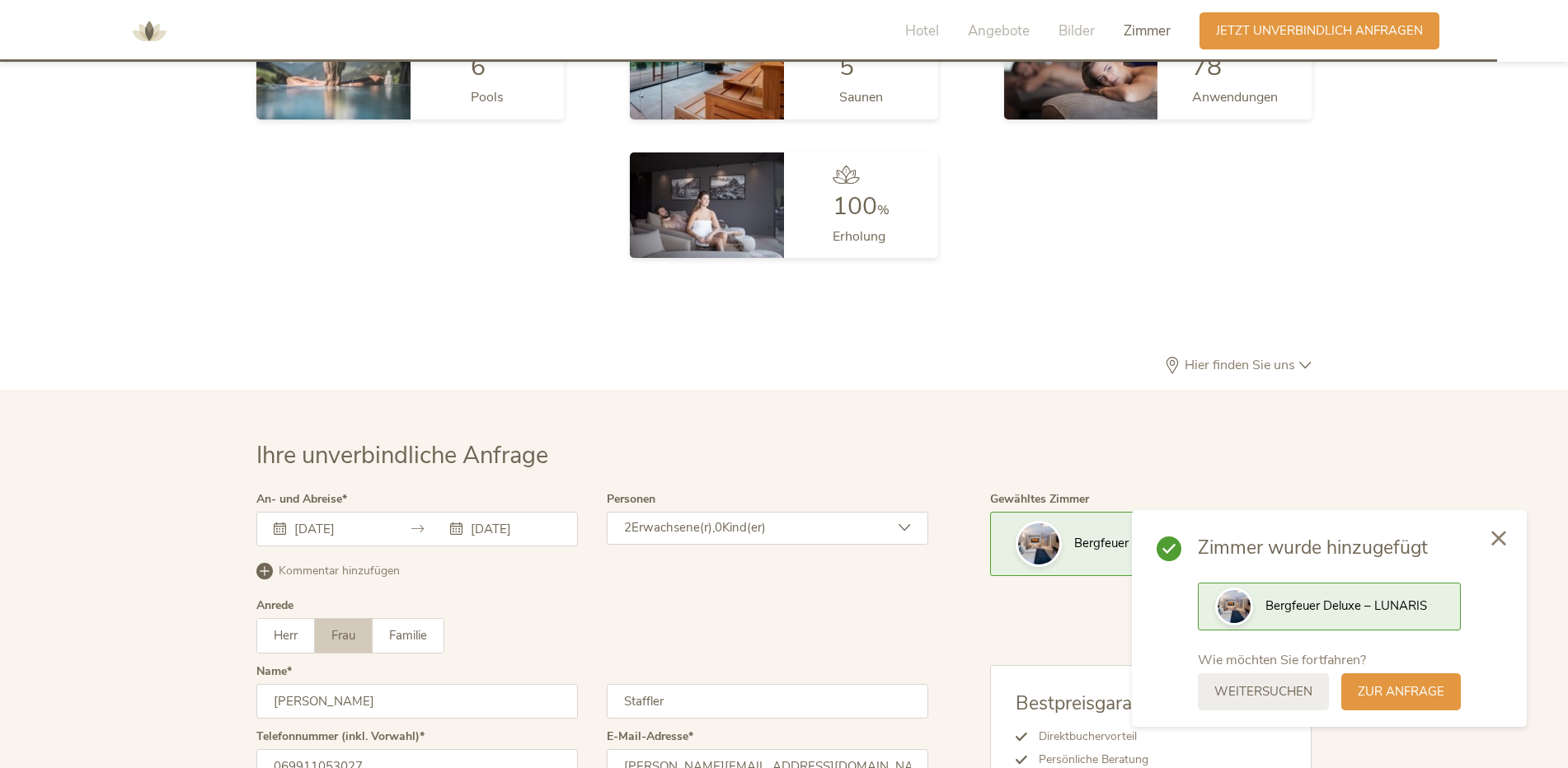
scroll to position [4852, 0]
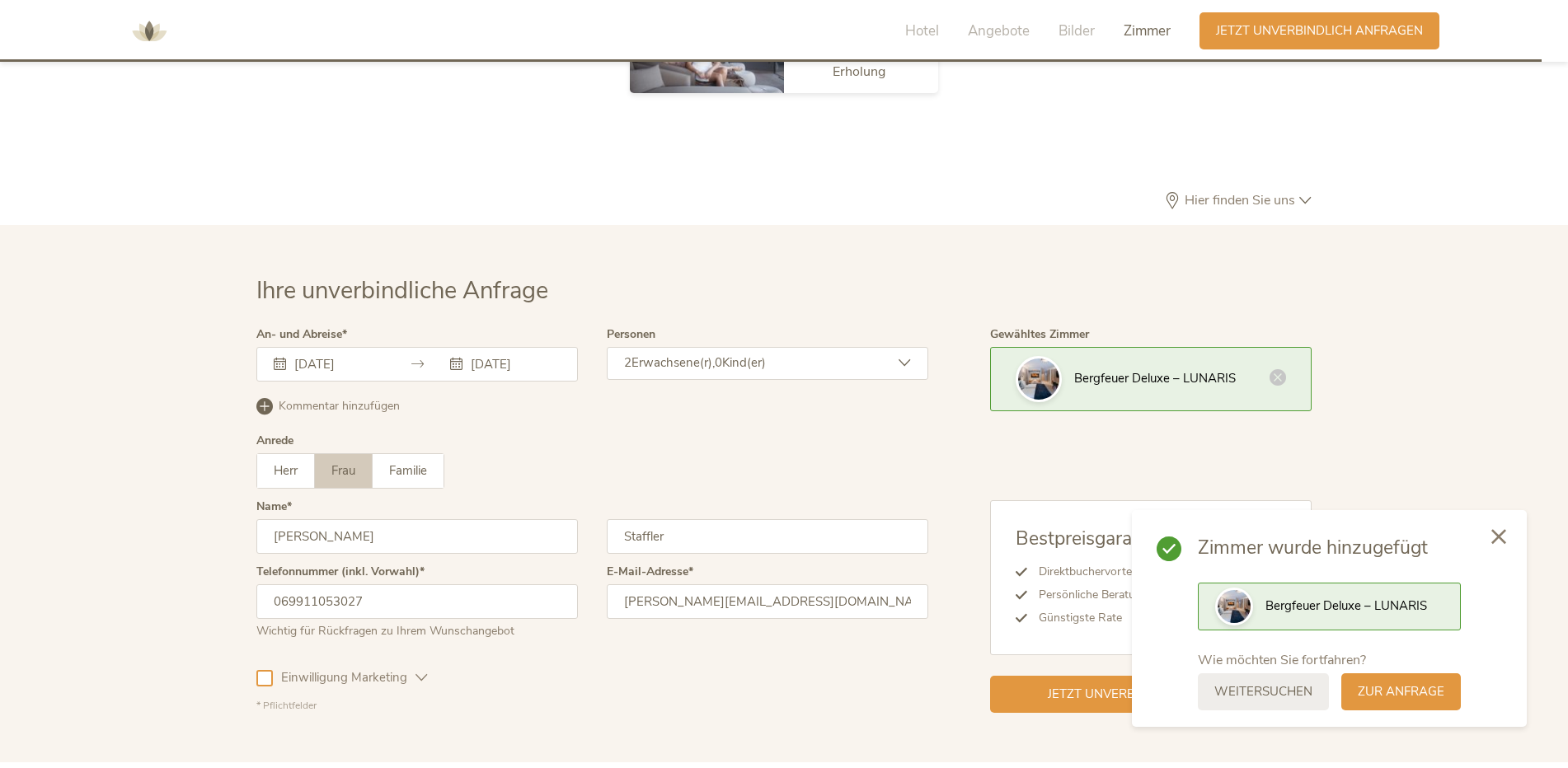
click at [1510, 540] on div at bounding box center [1498, 538] width 56 height 58
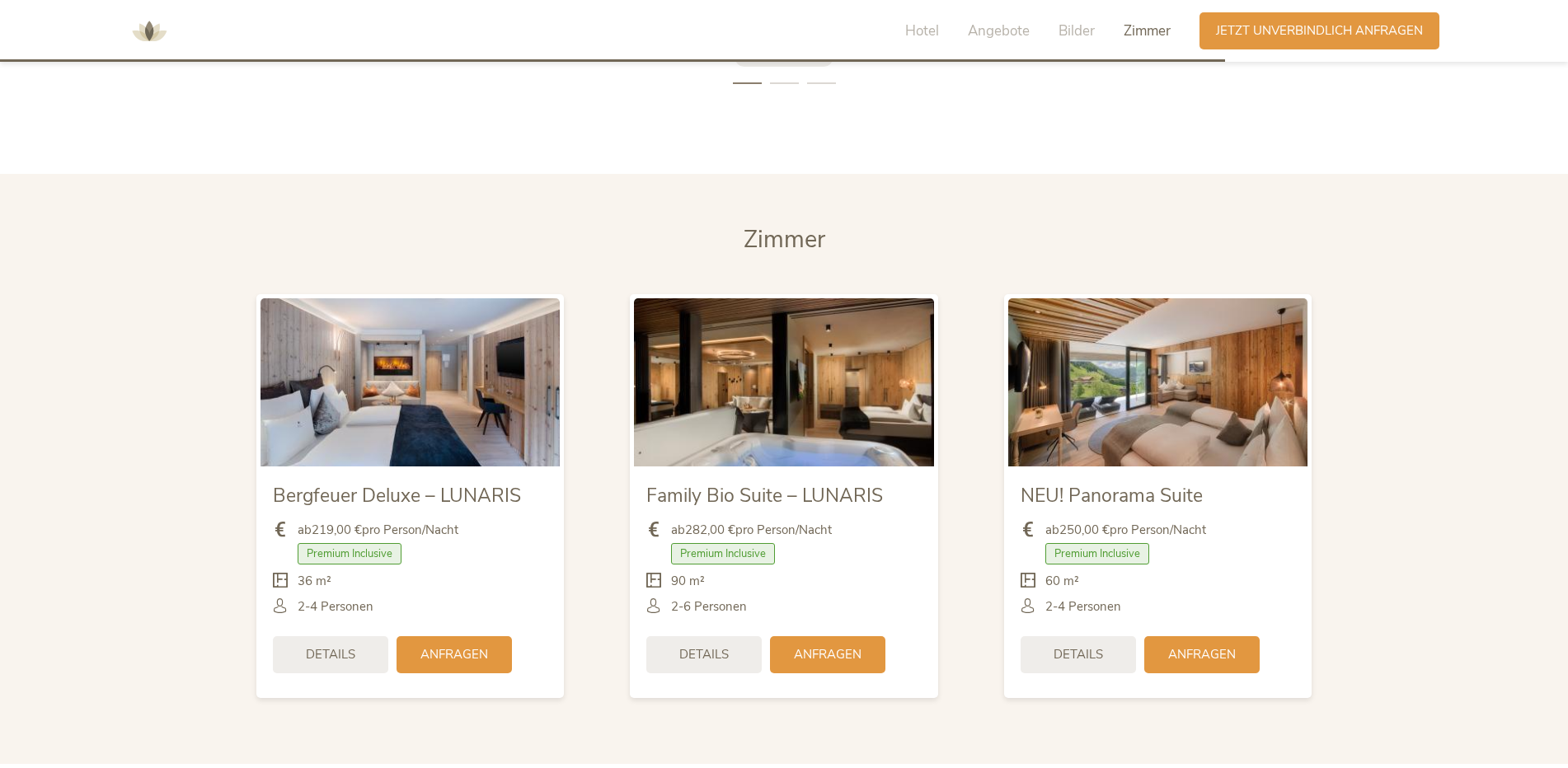
scroll to position [3862, 0]
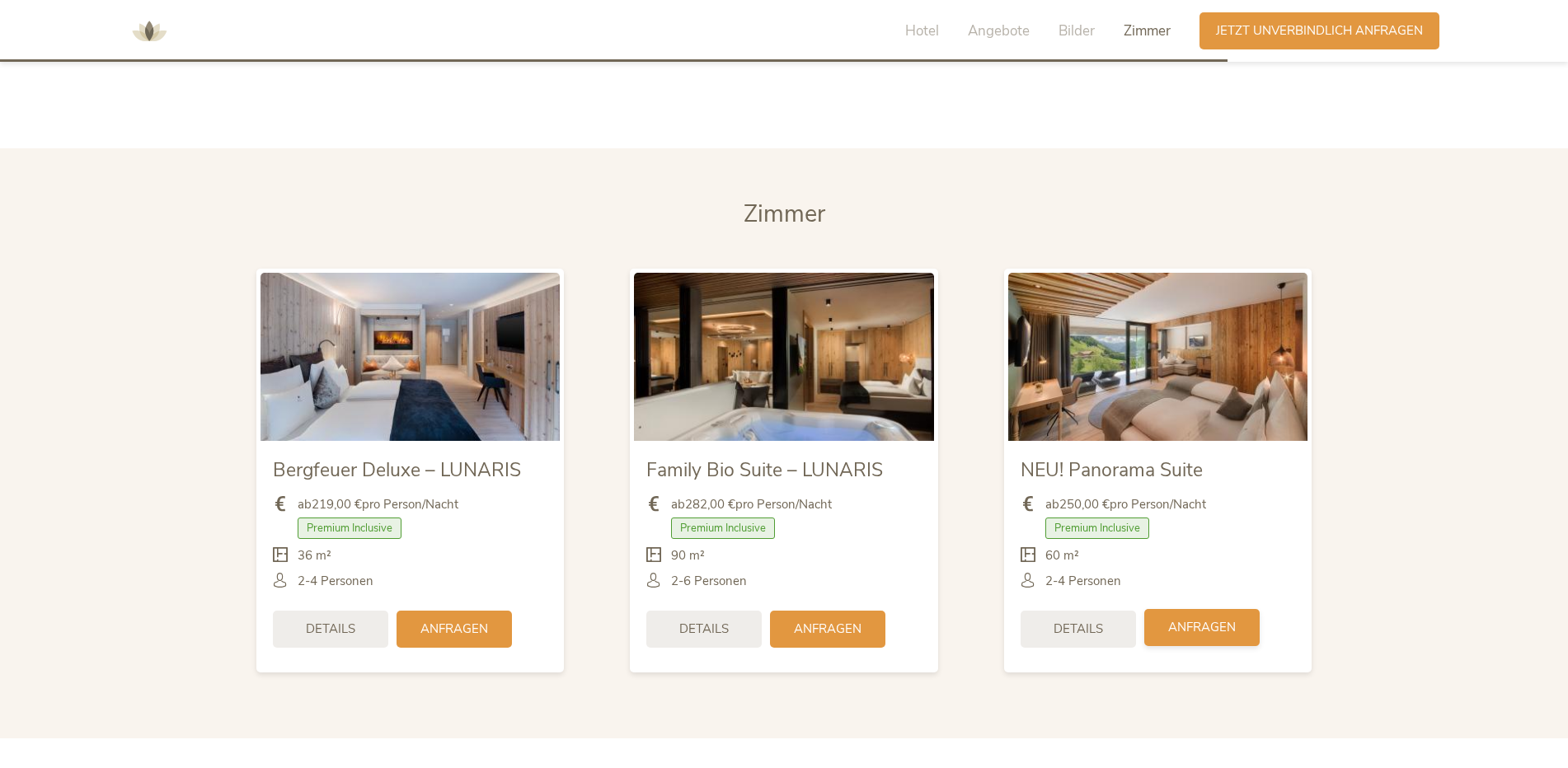
click at [1190, 619] on span "Anfragen" at bounding box center [1201, 628] width 67 height 17
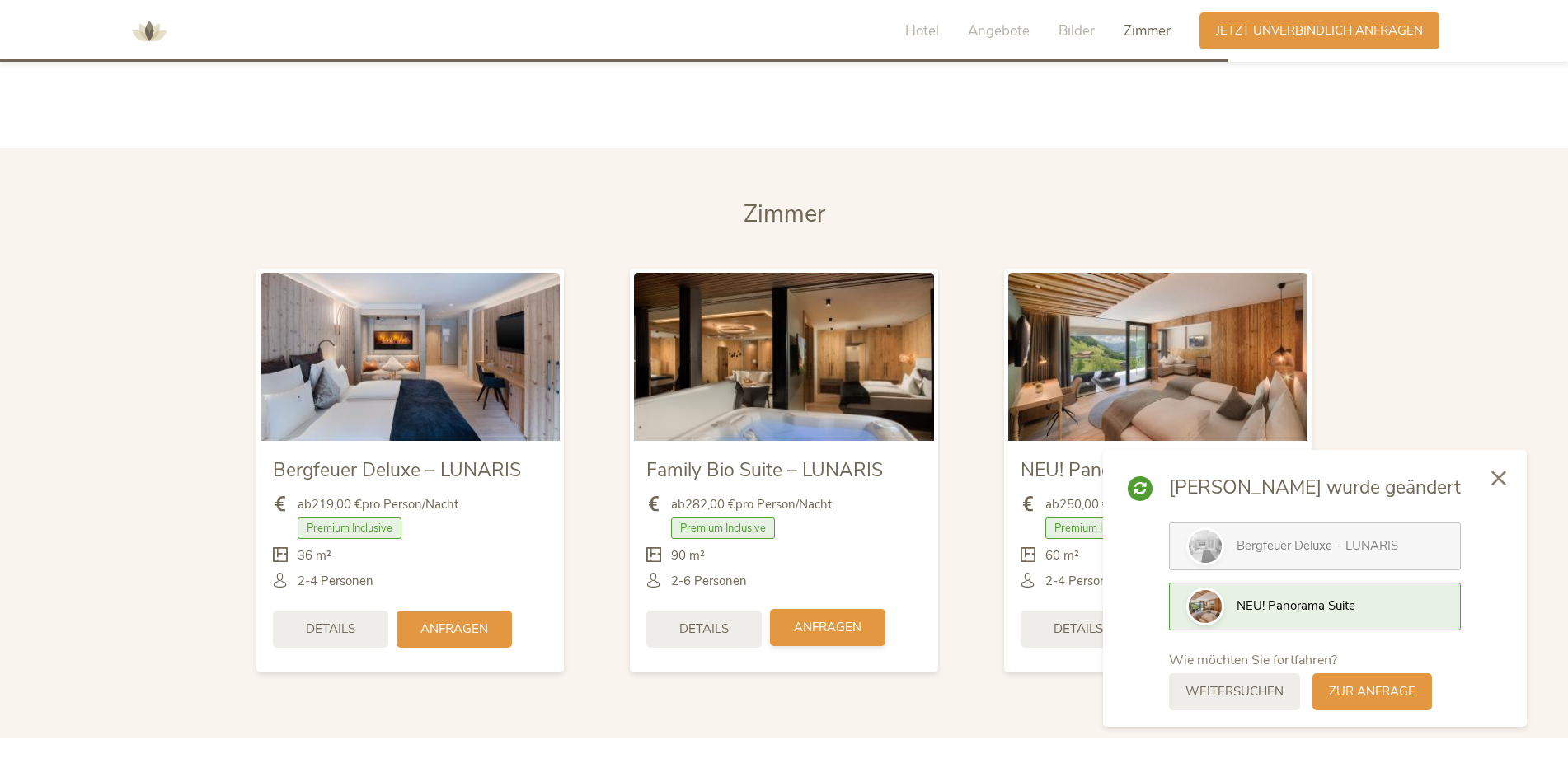
click at [865, 609] on div "Anfragen" at bounding box center [827, 628] width 116 height 37
